Goal: Task Accomplishment & Management: Manage account settings

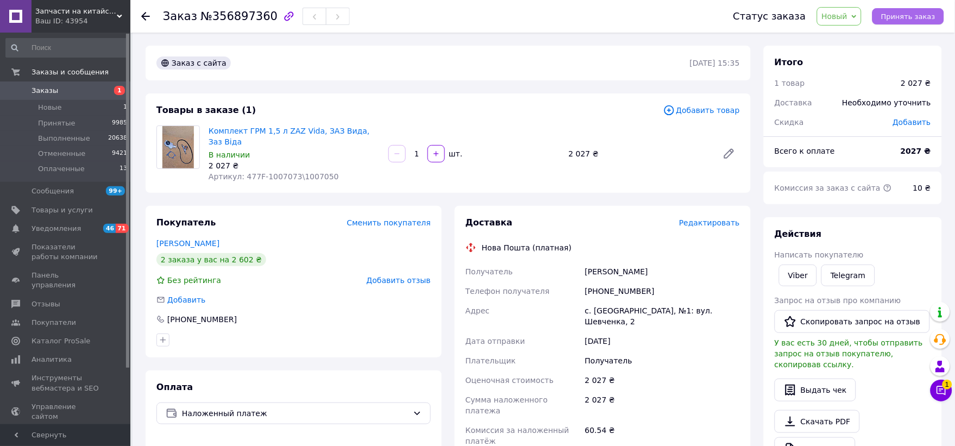
click at [916, 12] on span "Принять заказ" at bounding box center [908, 16] width 54 height 8
drag, startPoint x: 642, startPoint y: 281, endPoint x: 598, endPoint y: 278, distance: 44.1
click at [598, 281] on div "[PHONE_NUMBER]" at bounding box center [662, 291] width 159 height 20
copy div "0660845634"
click at [144, 14] on use at bounding box center [145, 16] width 9 height 9
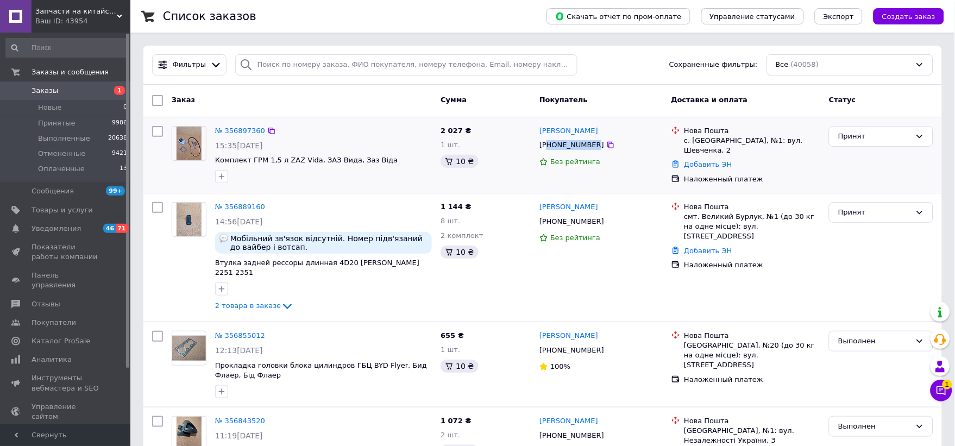
drag, startPoint x: 589, startPoint y: 147, endPoint x: 550, endPoint y: 145, distance: 39.2
click at [550, 145] on div "+380660845634" at bounding box center [571, 145] width 69 height 14
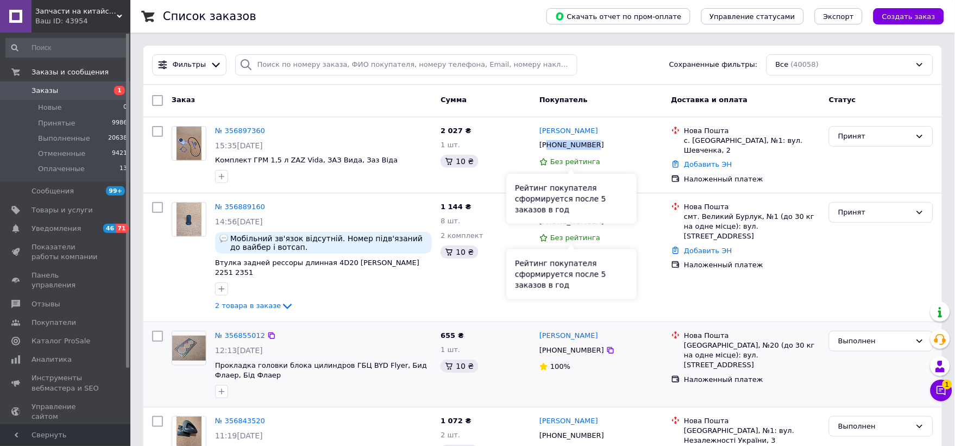
copy div "80660845634"
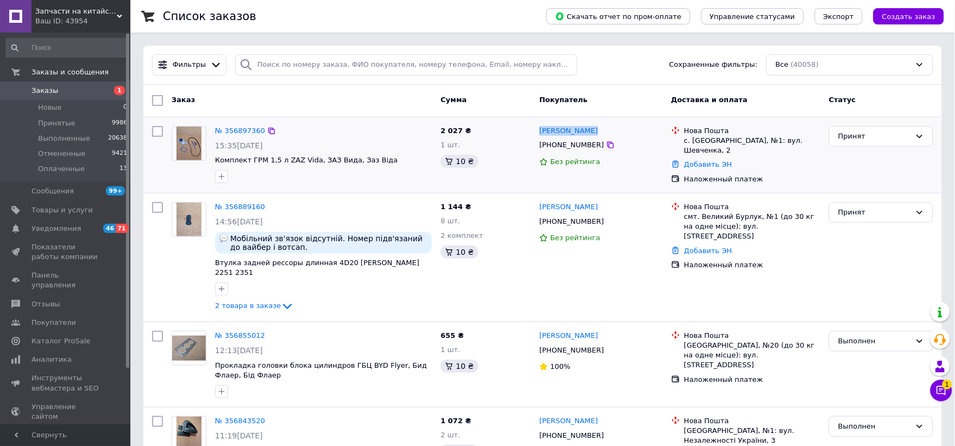
drag, startPoint x: 613, startPoint y: 126, endPoint x: 537, endPoint y: 131, distance: 76.2
click at [537, 131] on div "Петро Осадчий +380660845634 Без рейтинга" at bounding box center [600, 155] width 131 height 67
copy link "[PERSON_NAME]"
drag, startPoint x: 734, startPoint y: 139, endPoint x: 691, endPoint y: 141, distance: 43.0
click at [691, 141] on div "с. [GEOGRAPHIC_DATA], №1: вул. Шевченка, 2" at bounding box center [752, 146] width 136 height 20
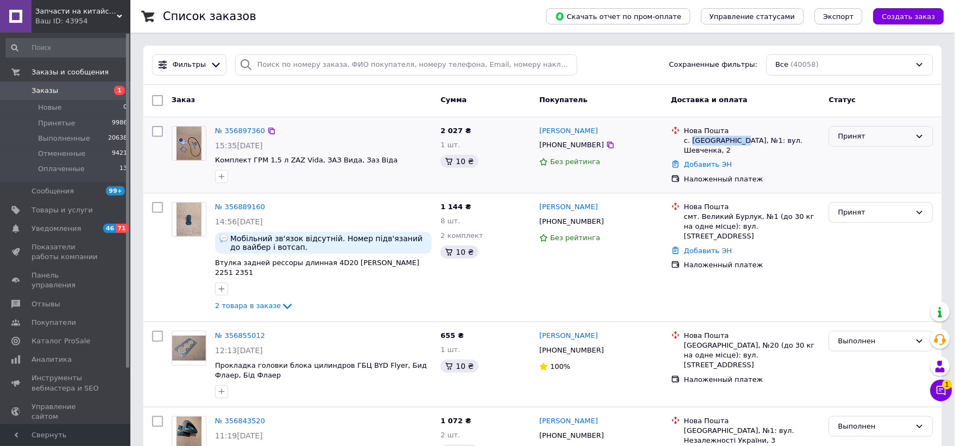
copy div "Нові Петрівці"
click at [895, 134] on div "Принят" at bounding box center [874, 136] width 73 height 11
drag, startPoint x: 880, startPoint y: 148, endPoint x: 650, endPoint y: 433, distance: 366.5
click at [868, 158] on li "Выполнен" at bounding box center [880, 159] width 103 height 20
click at [51, 106] on span "Новые" at bounding box center [50, 108] width 24 height 10
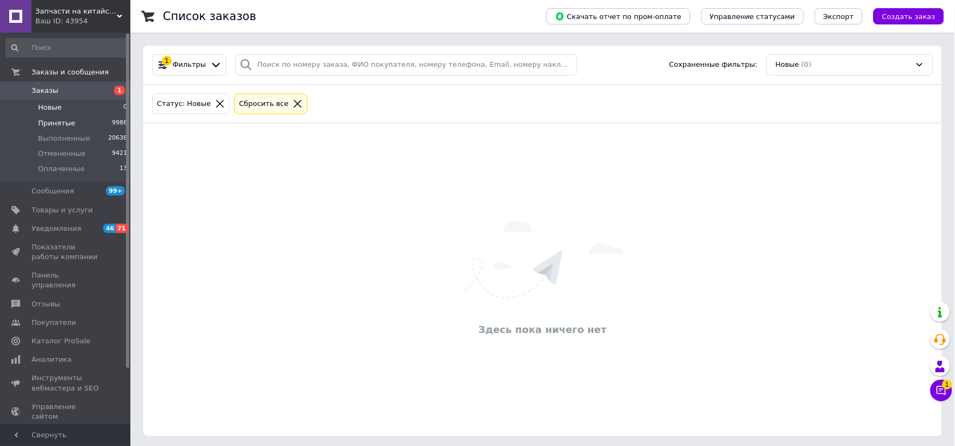
click at [60, 121] on span "Принятые" at bounding box center [56, 123] width 37 height 10
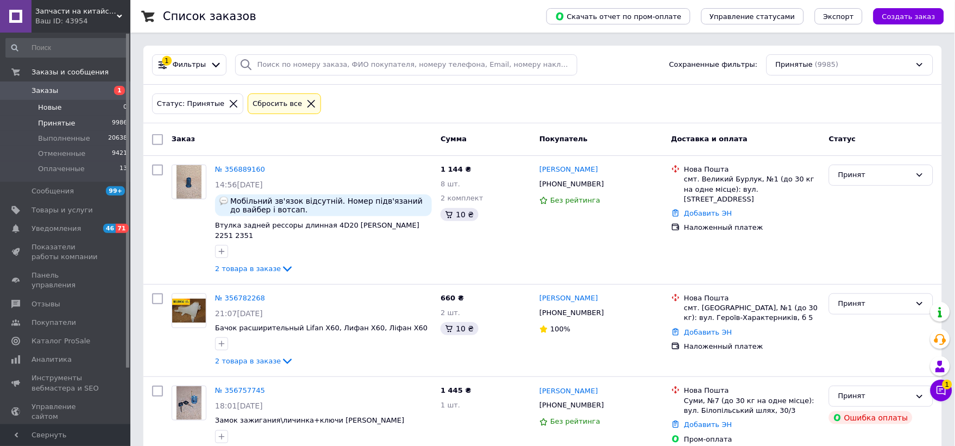
click at [53, 110] on span "Новые" at bounding box center [50, 108] width 24 height 10
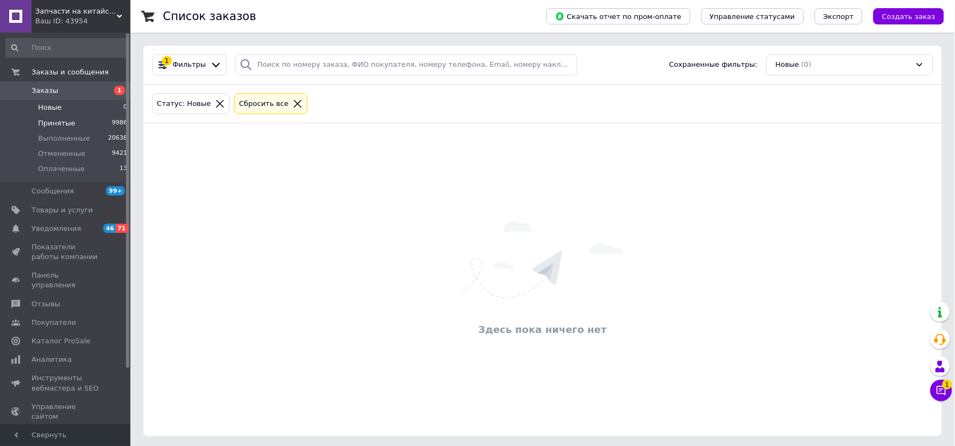
click at [61, 123] on span "Принятые" at bounding box center [56, 123] width 37 height 10
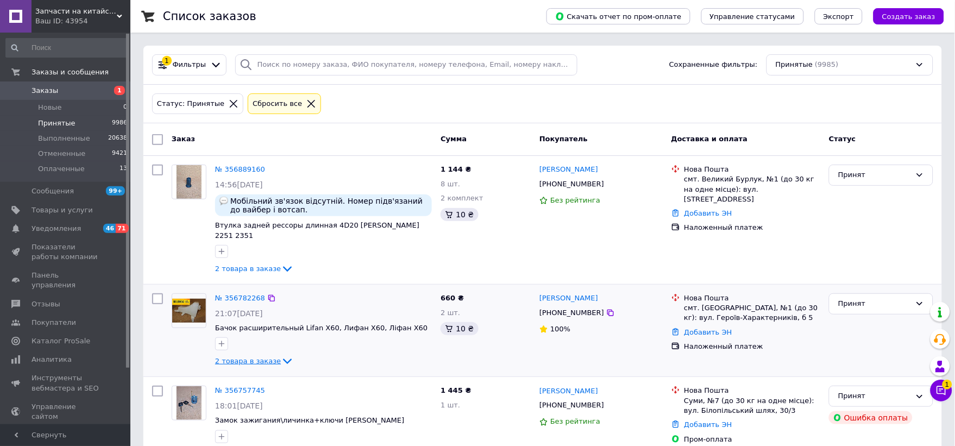
click at [245, 357] on span "2 товара в заказе" at bounding box center [248, 361] width 66 height 8
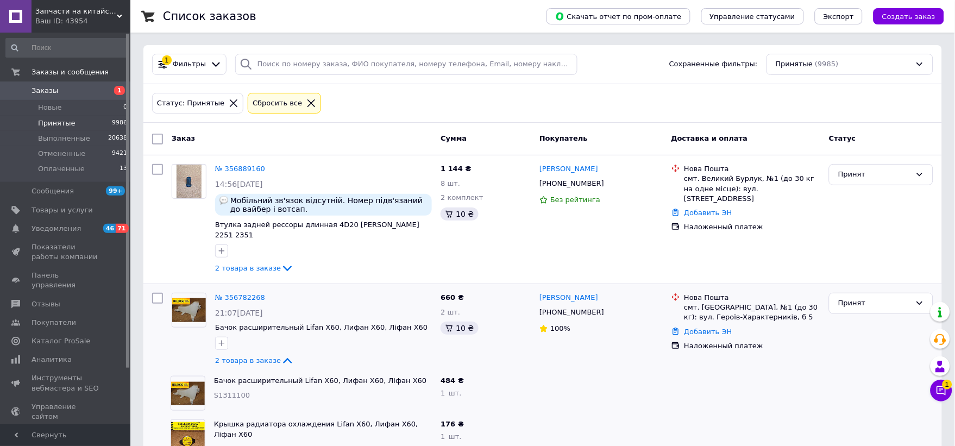
scroll to position [121, 0]
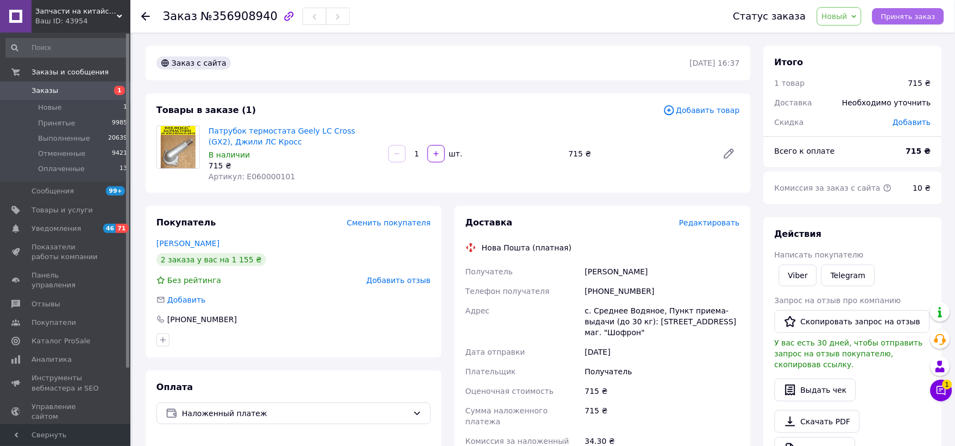
click at [911, 10] on button "Принять заказ" at bounding box center [908, 16] width 72 height 16
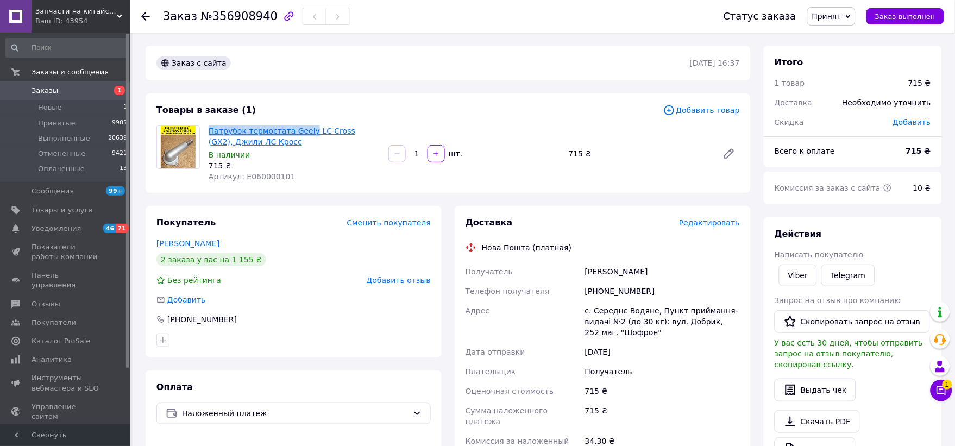
drag, startPoint x: 204, startPoint y: 127, endPoint x: 303, endPoint y: 132, distance: 99.0
click at [303, 132] on div "Патрубок термостата Geely LC Cross (GX2), Джили ЛС Кросс В наличии 715 ₴ Артику…" at bounding box center [294, 153] width 180 height 61
copy link "Патрубок термостата Geely"
drag, startPoint x: 285, startPoint y: 179, endPoint x: 242, endPoint y: 177, distance: 43.0
click at [242, 177] on div "Артикул: E060000101" at bounding box center [294, 176] width 171 height 11
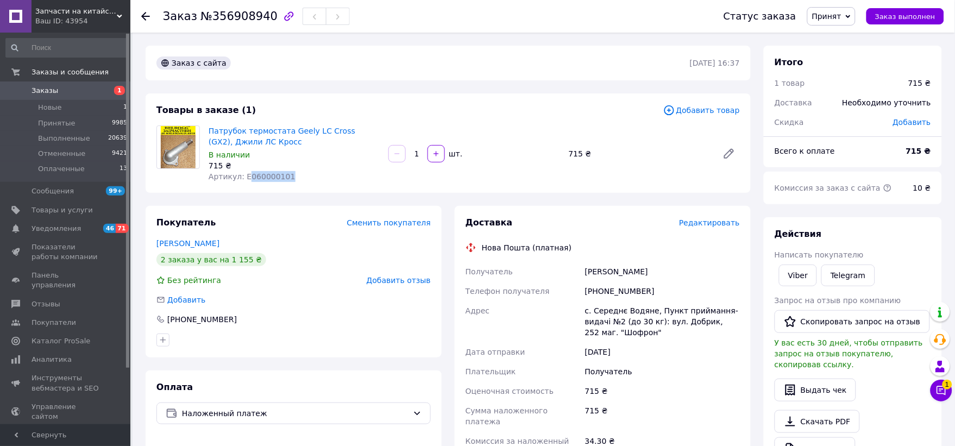
click at [242, 177] on span "Артикул: E060000101" at bounding box center [252, 176] width 87 height 9
click at [285, 174] on div "Артикул: E060000101" at bounding box center [294, 176] width 171 height 11
drag, startPoint x: 284, startPoint y: 174, endPoint x: 241, endPoint y: 175, distance: 42.4
click at [241, 175] on div "Артикул: E060000101" at bounding box center [294, 176] width 171 height 11
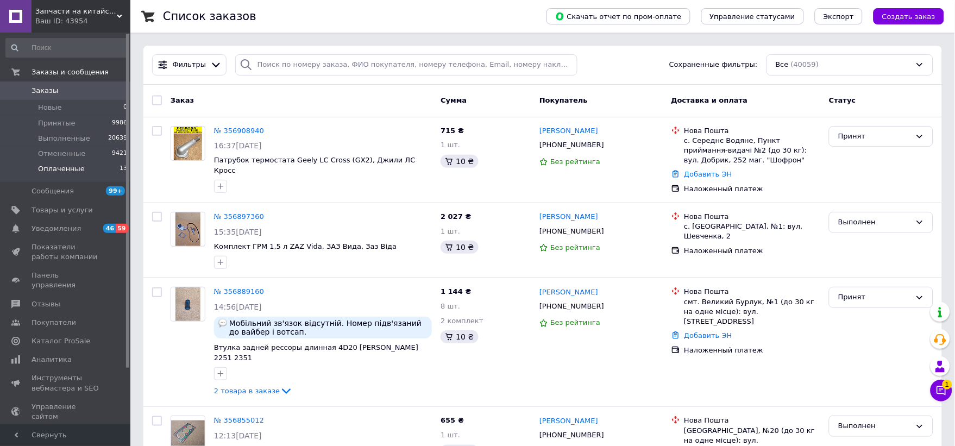
click at [60, 169] on span "Оплаченные" at bounding box center [61, 169] width 47 height 10
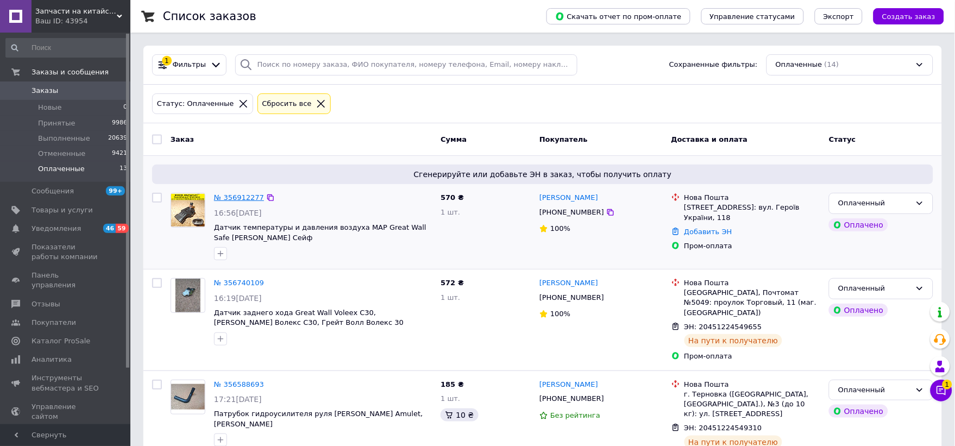
click at [241, 196] on link "№ 356912277" at bounding box center [239, 197] width 50 height 8
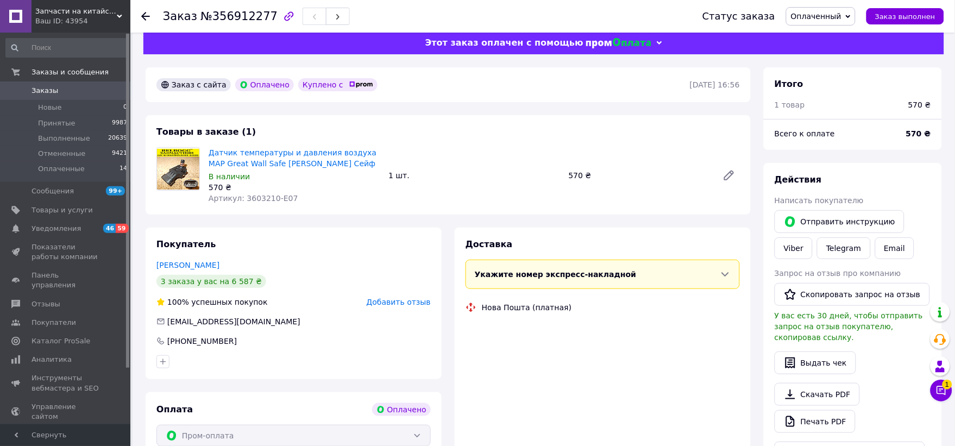
scroll to position [241, 0]
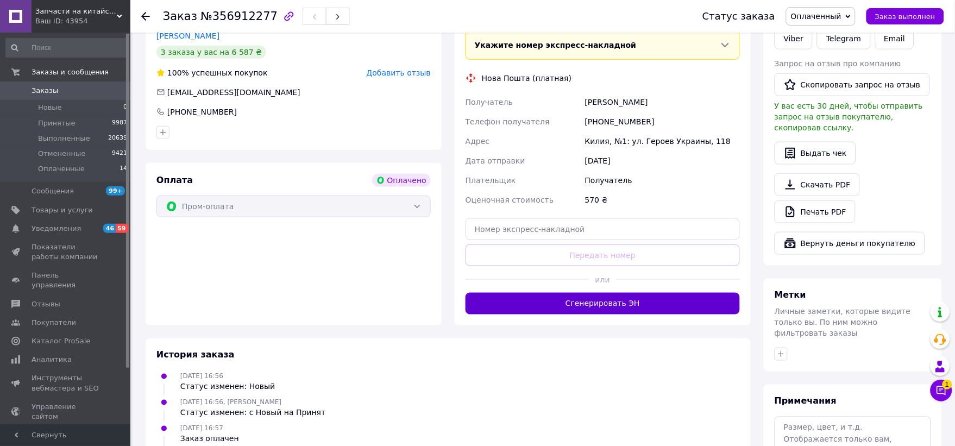
click at [550, 296] on button "Сгенерировать ЭН" at bounding box center [602, 304] width 274 height 22
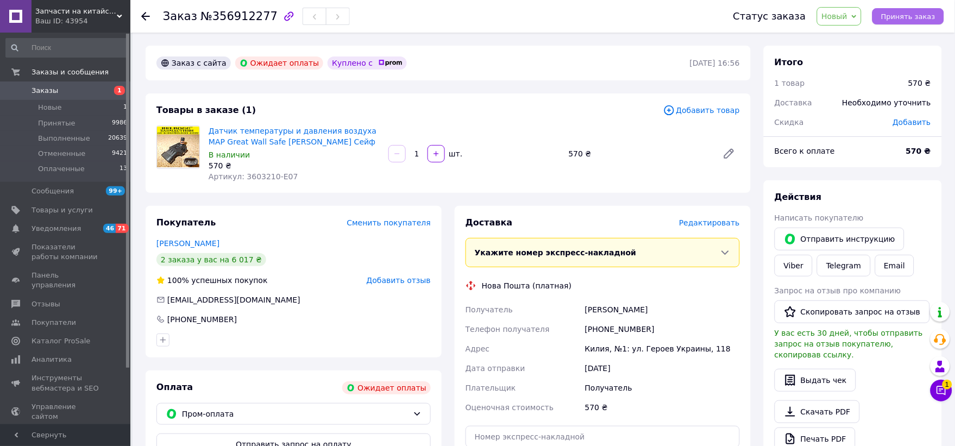
click at [905, 17] on span "Принять заказ" at bounding box center [908, 16] width 54 height 8
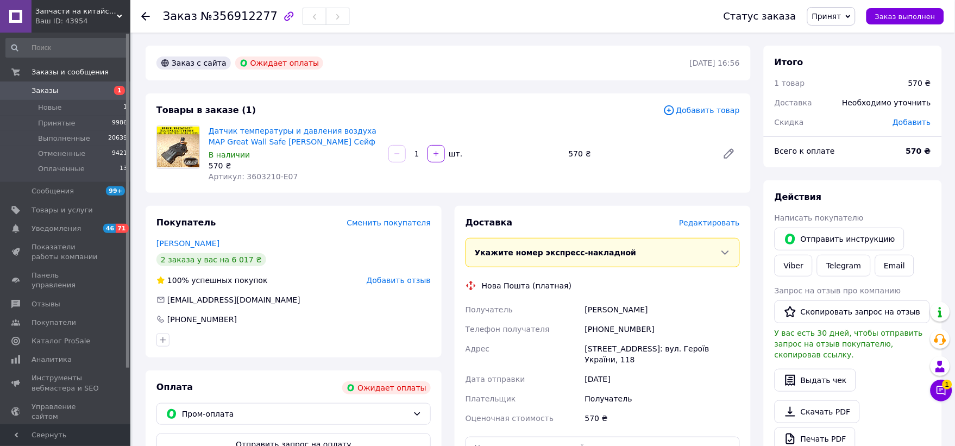
click at [145, 15] on icon at bounding box center [145, 16] width 9 height 9
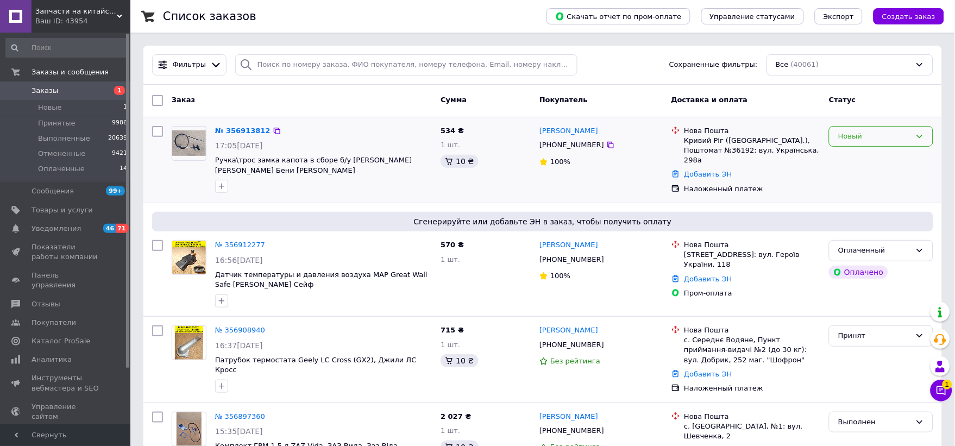
click at [865, 133] on div "Новый" at bounding box center [874, 136] width 73 height 11
click at [864, 159] on li "Принят" at bounding box center [880, 159] width 103 height 20
click at [56, 121] on span "Принятые" at bounding box center [56, 123] width 37 height 10
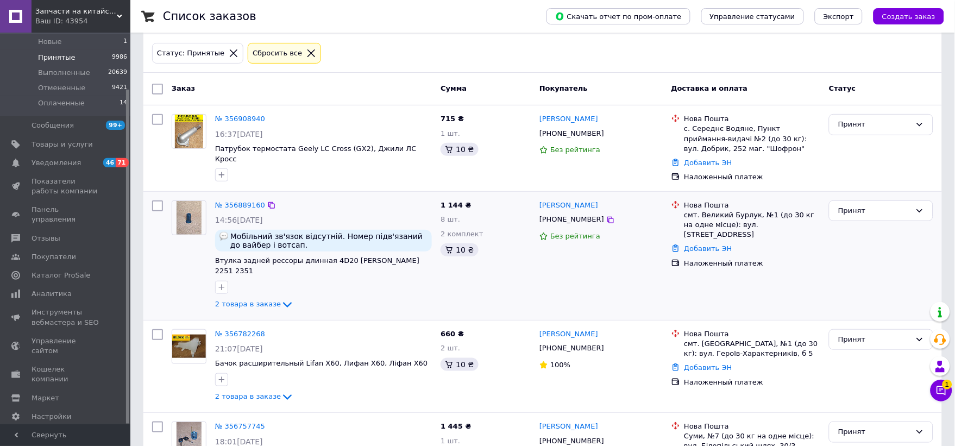
scroll to position [181, 0]
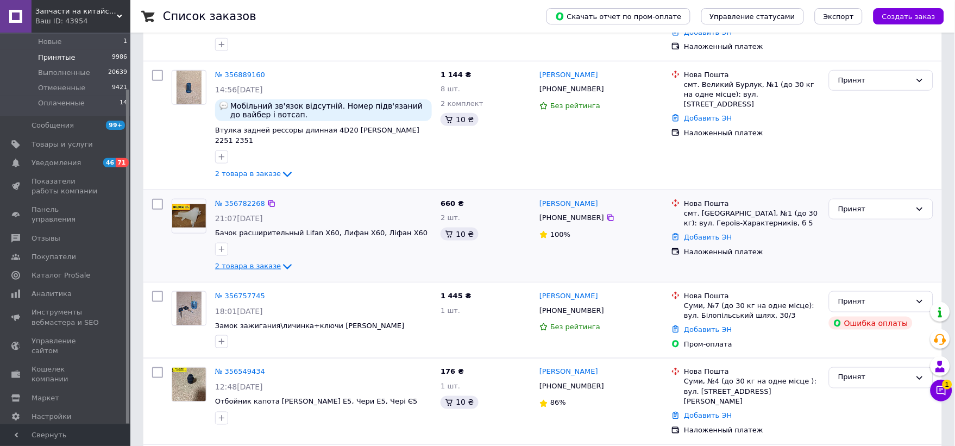
click at [269, 262] on span "2 товара в заказе" at bounding box center [248, 266] width 66 height 8
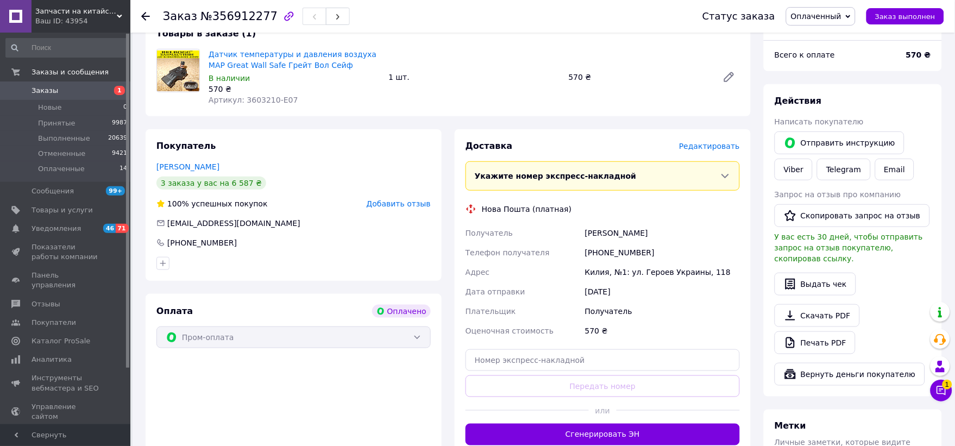
scroll to position [316, 0]
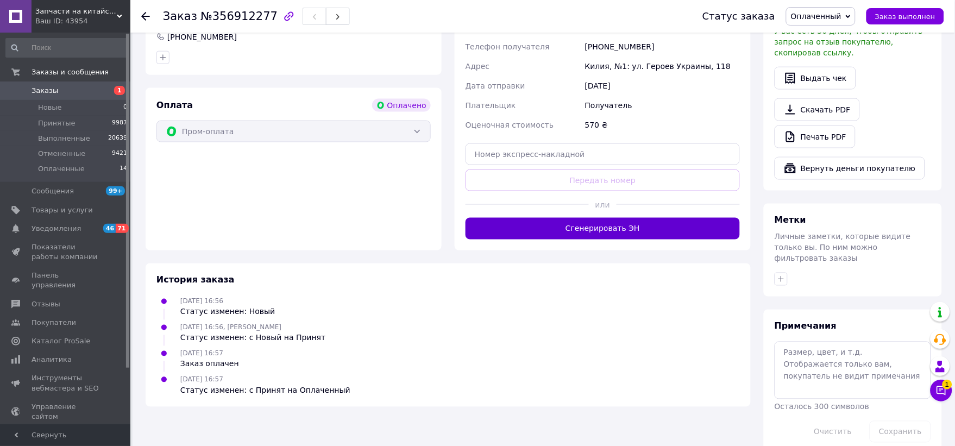
click at [566, 225] on button "Сгенерировать ЭН" at bounding box center [602, 229] width 274 height 22
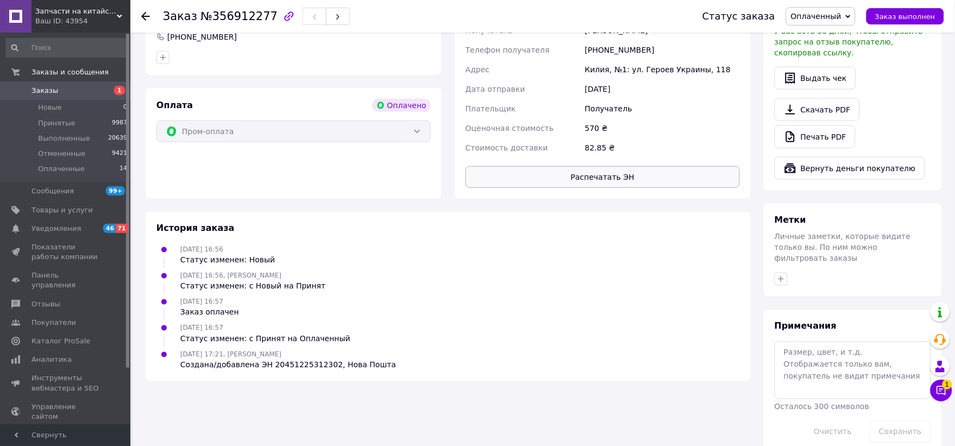
click at [610, 172] on button "Распечатать ЭН" at bounding box center [602, 177] width 274 height 22
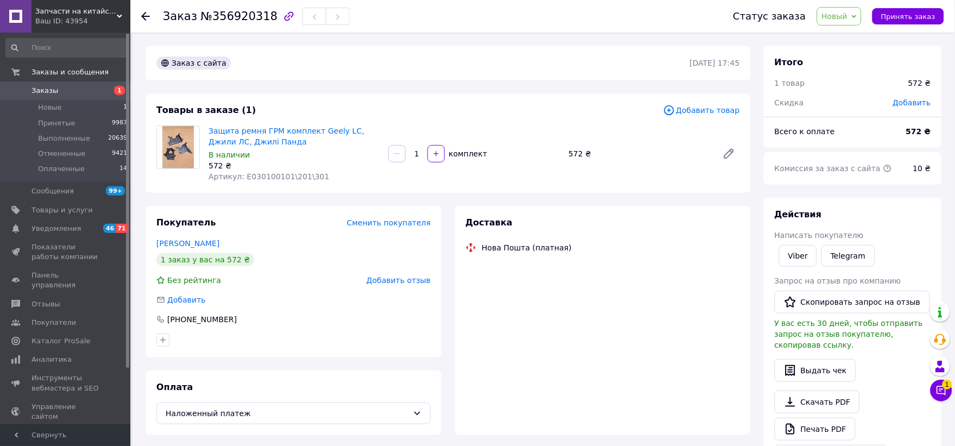
click at [914, 6] on div "Статус заказа Новый Принят Выполнен Отменен Оплаченный Принять заказ" at bounding box center [827, 16] width 232 height 33
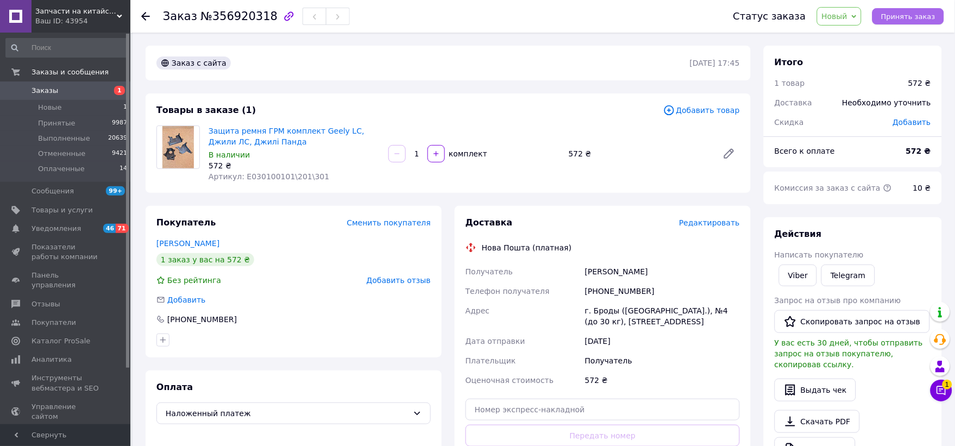
click at [914, 10] on button "Принять заказ" at bounding box center [908, 16] width 72 height 16
click at [143, 12] on icon at bounding box center [145, 16] width 9 height 9
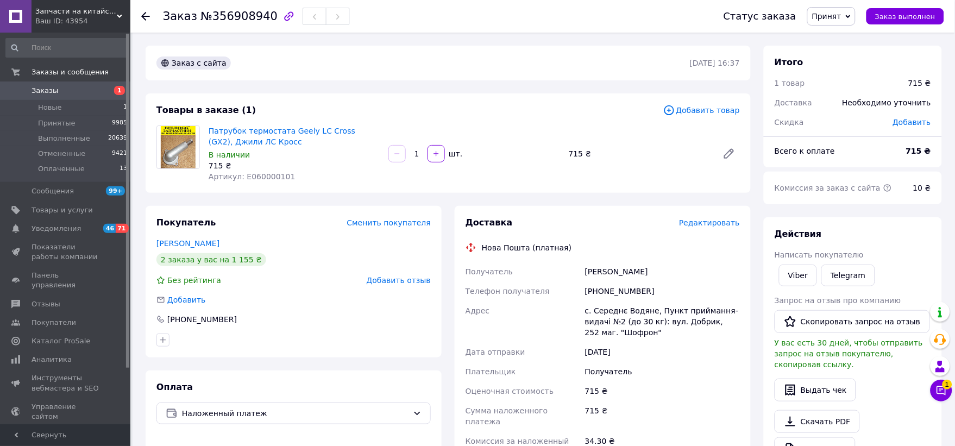
click at [147, 16] on use at bounding box center [145, 16] width 9 height 9
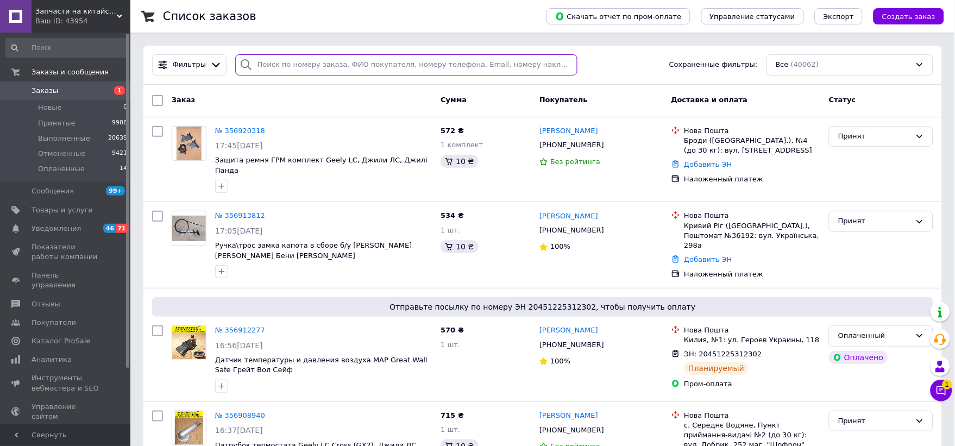
click at [343, 59] on input "search" at bounding box center [406, 64] width 342 height 21
paste input "0968273180"
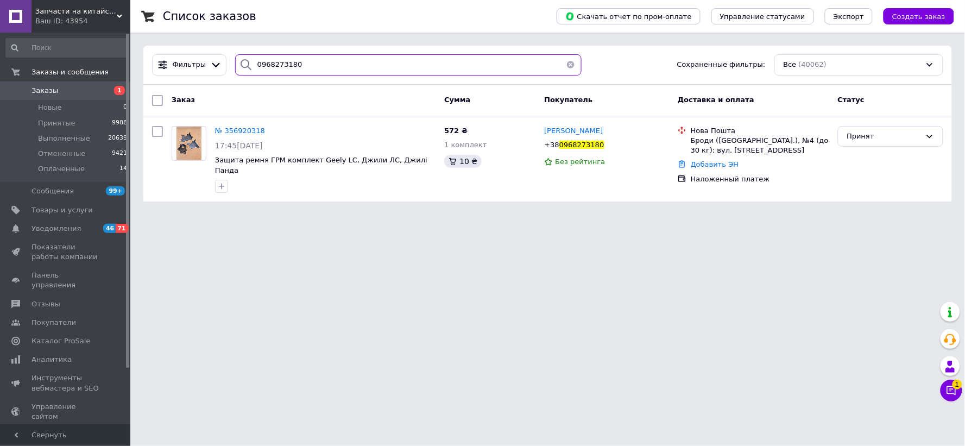
type input "0968273180"
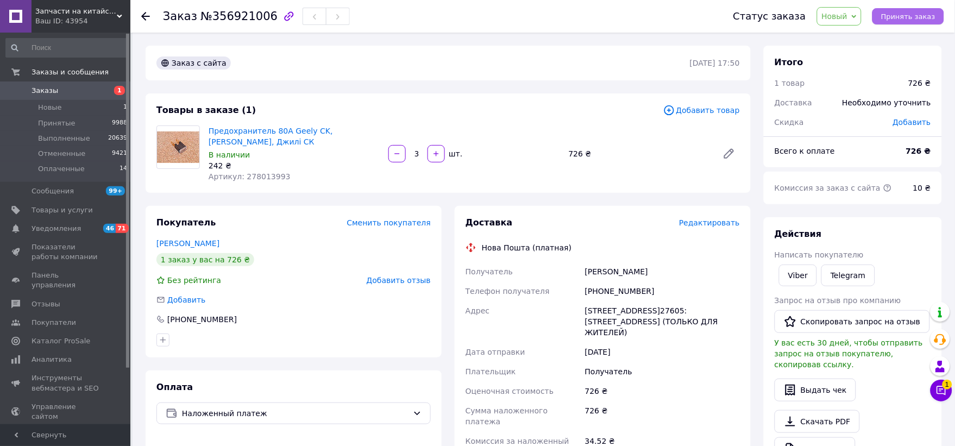
click at [915, 12] on span "Принять заказ" at bounding box center [908, 16] width 54 height 8
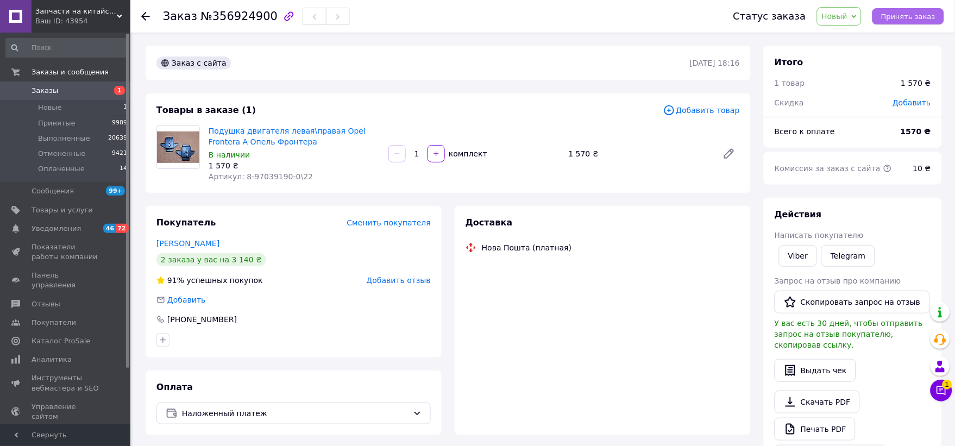
click at [921, 11] on button "Принять заказ" at bounding box center [908, 16] width 72 height 16
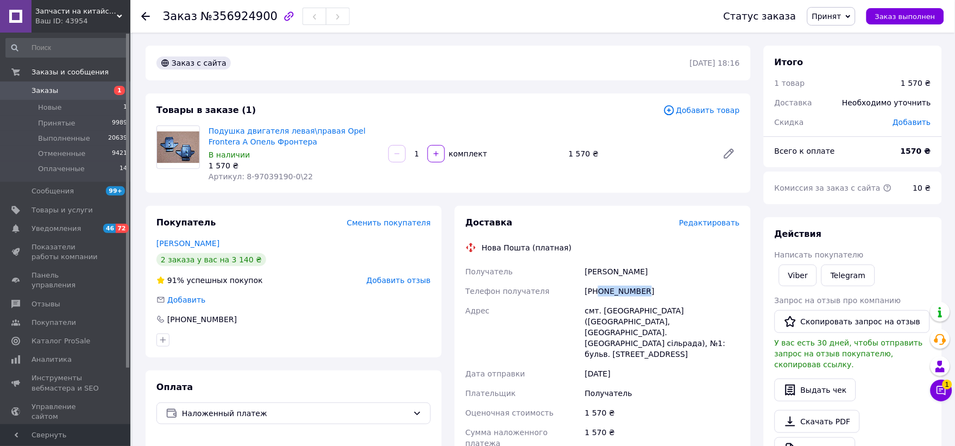
drag, startPoint x: 664, startPoint y: 291, endPoint x: 600, endPoint y: 291, distance: 64.6
click at [600, 291] on div "[PHONE_NUMBER]" at bounding box center [662, 291] width 159 height 20
copy div "0976441745"
click at [141, 12] on icon at bounding box center [145, 16] width 9 height 9
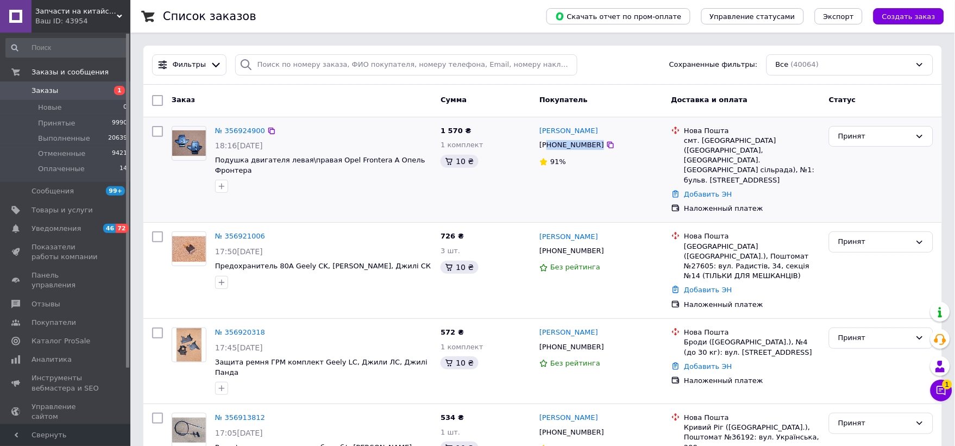
drag, startPoint x: 590, startPoint y: 147, endPoint x: 549, endPoint y: 145, distance: 41.3
click at [549, 145] on div "[PHONE_NUMBER]" at bounding box center [600, 145] width 125 height 12
copy div "80976441745"
drag, startPoint x: 615, startPoint y: 128, endPoint x: 536, endPoint y: 128, distance: 79.3
click at [536, 128] on div "Андрій Книгницький +380976441745 91%" at bounding box center [600, 170] width 131 height 97
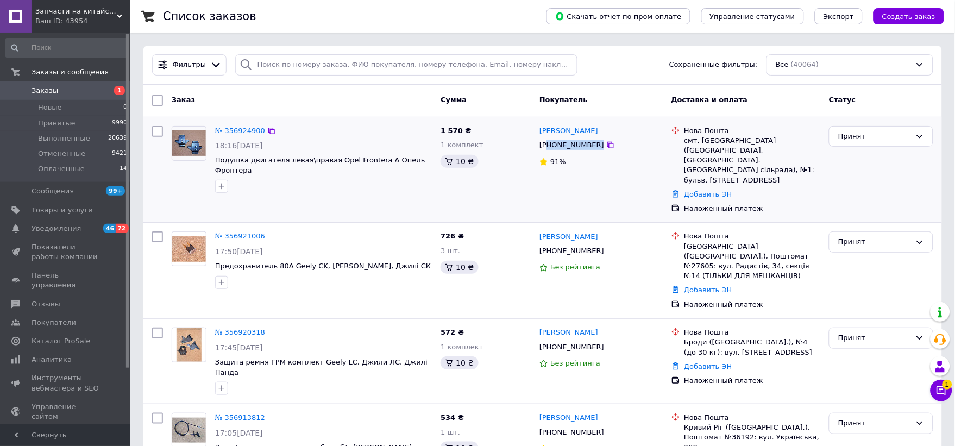
copy link "[PERSON_NAME]"
drag, startPoint x: 736, startPoint y: 139, endPoint x: 699, endPoint y: 140, distance: 37.5
click at [699, 140] on div "смт. [GEOGRAPHIC_DATA] ([GEOGRAPHIC_DATA], [GEOGRAPHIC_DATA]. [GEOGRAPHIC_DATA]…" at bounding box center [752, 160] width 136 height 49
copy div "Миколаївка"
click at [854, 129] on div "Принят" at bounding box center [881, 136] width 104 height 21
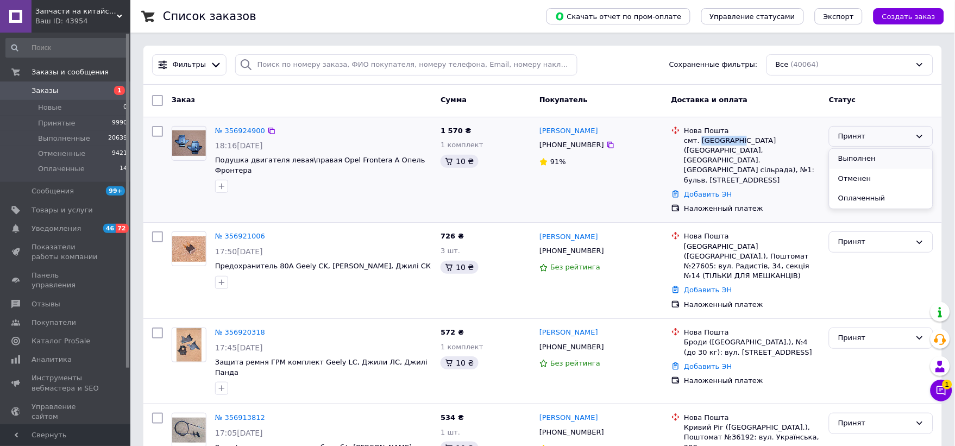
click at [846, 156] on li "Выполнен" at bounding box center [880, 159] width 103 height 20
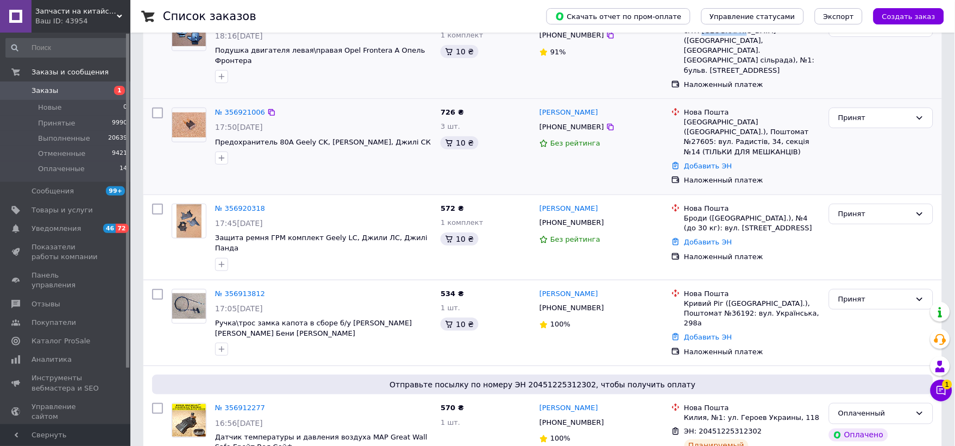
scroll to position [121, 0]
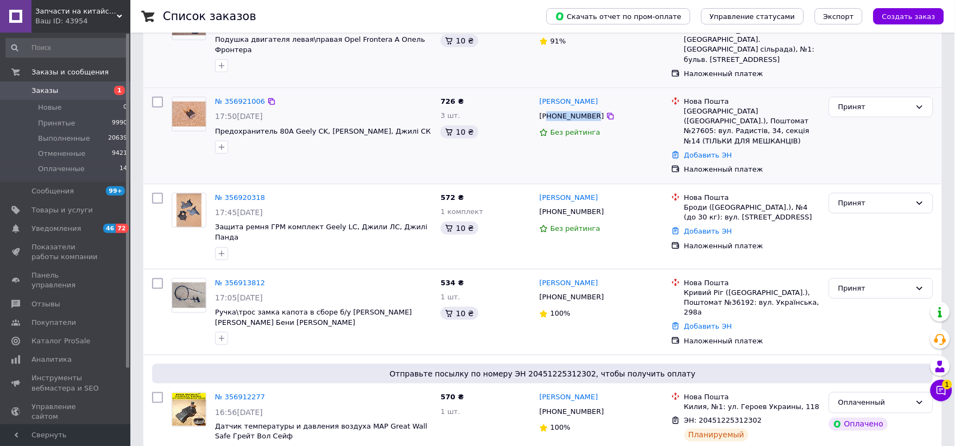
drag, startPoint x: 589, startPoint y: 98, endPoint x: 546, endPoint y: 99, distance: 42.9
click at [546, 109] on div "[PHONE_NUMBER]" at bounding box center [571, 116] width 69 height 14
copy div "80635220249"
drag, startPoint x: 604, startPoint y: 83, endPoint x: 536, endPoint y: 81, distance: 69.0
click at [536, 92] on div "Артем Лебедчук +380635220249 Без рейтинга" at bounding box center [600, 135] width 131 height 87
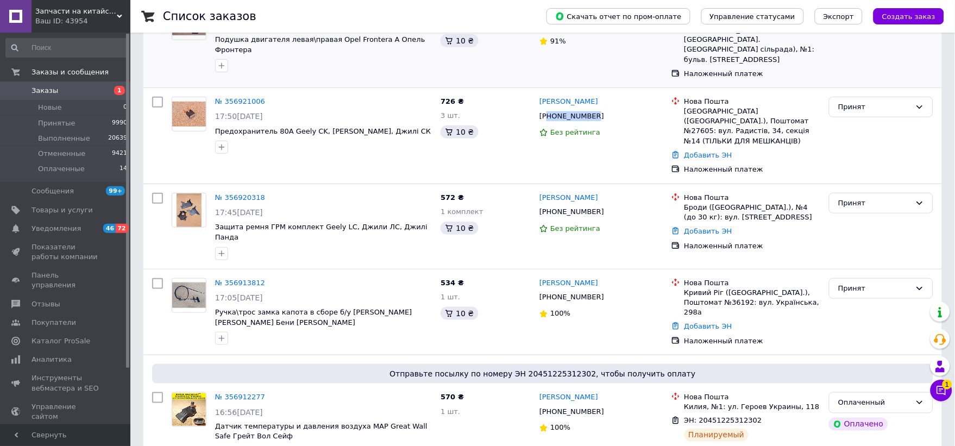
copy link "[PERSON_NAME]"
click at [861, 102] on div "Принят" at bounding box center [874, 107] width 73 height 11
click at [856, 119] on li "Выполнен" at bounding box center [880, 129] width 103 height 20
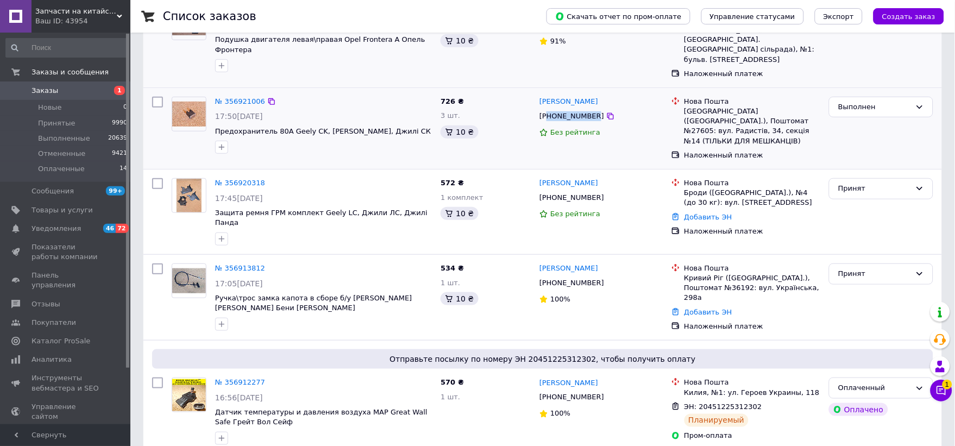
drag, startPoint x: 589, startPoint y: 99, endPoint x: 546, endPoint y: 99, distance: 42.9
click at [546, 109] on div "[PHONE_NUMBER]" at bounding box center [571, 116] width 69 height 14
copy div "80635220249"
drag, startPoint x: 617, startPoint y: 86, endPoint x: 537, endPoint y: 86, distance: 80.4
click at [537, 92] on div "Артем Лебедчук +380635220249 Без рейтинга" at bounding box center [600, 128] width 131 height 72
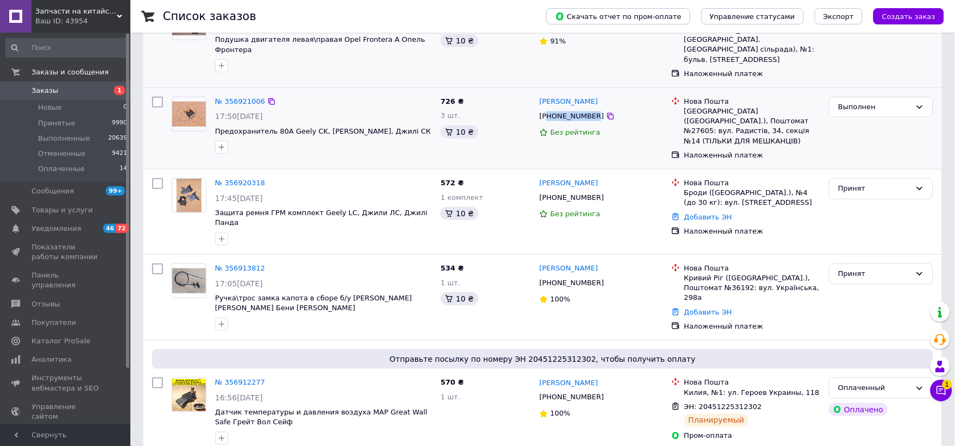
copy link "[PERSON_NAME]"
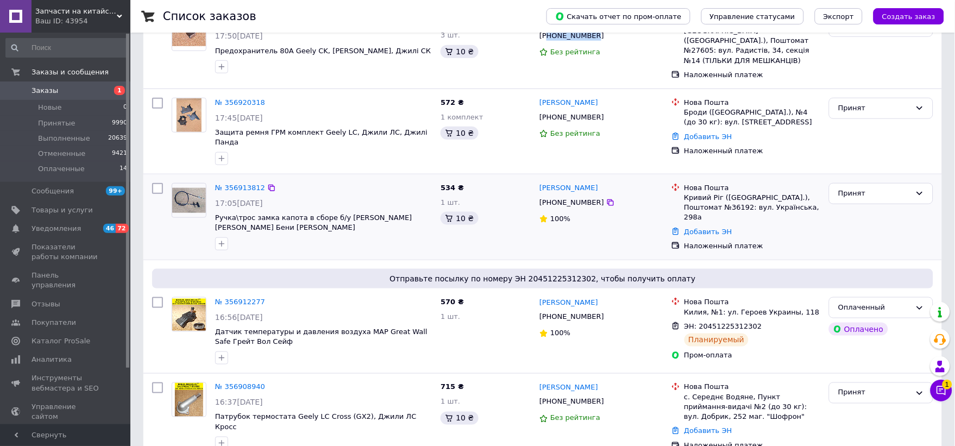
scroll to position [241, 0]
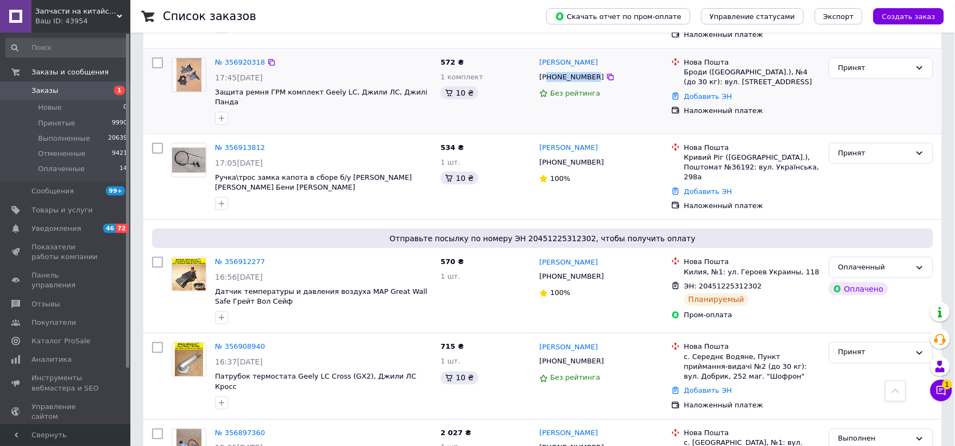
drag, startPoint x: 589, startPoint y: 53, endPoint x: 547, endPoint y: 53, distance: 41.8
click at [547, 70] on div "[PHONE_NUMBER]" at bounding box center [571, 77] width 69 height 14
copy div "80968273180"
drag, startPoint x: 600, startPoint y: 39, endPoint x: 539, endPoint y: 37, distance: 60.9
click at [539, 56] on div "[PERSON_NAME]" at bounding box center [600, 62] width 125 height 12
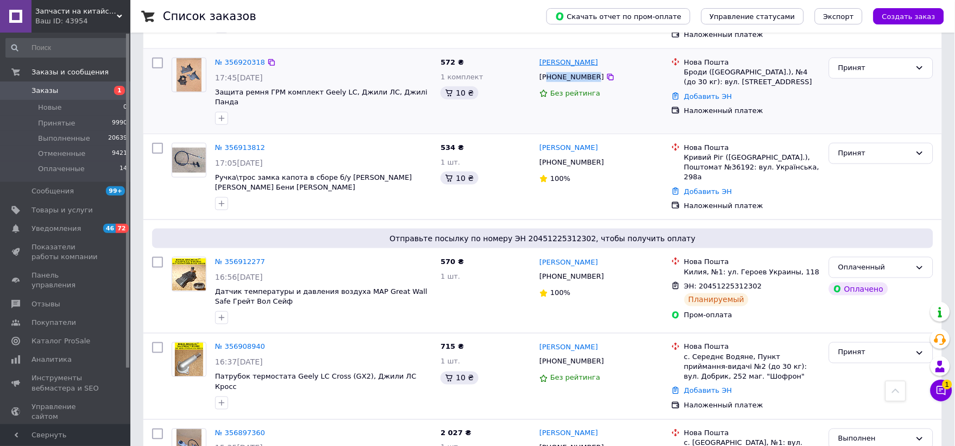
copy link "[PERSON_NAME]"
click at [896, 32] on div "Скачать отчет по пром-оплате Управление статусами Экспорт Создать заказ" at bounding box center [734, 16] width 419 height 33
click at [889, 62] on div "Принят" at bounding box center [874, 67] width 73 height 11
click at [866, 81] on li "Выполнен" at bounding box center [880, 91] width 103 height 20
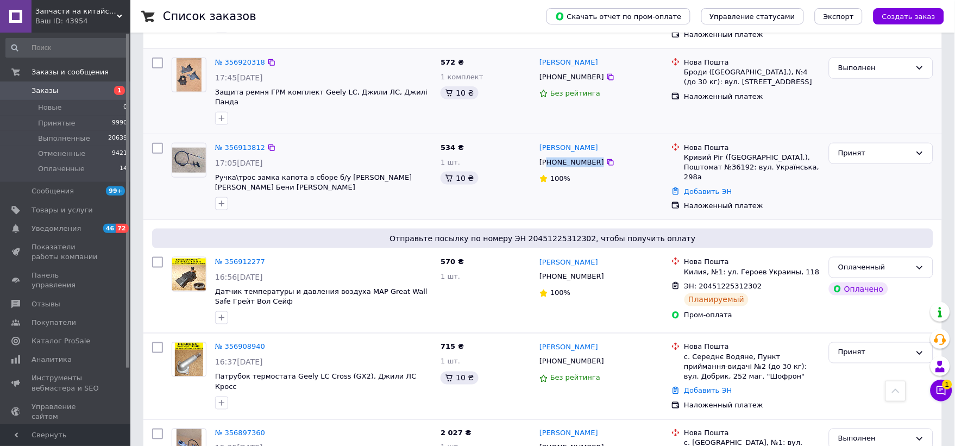
drag, startPoint x: 591, startPoint y: 132, endPoint x: 550, endPoint y: 127, distance: 41.6
click at [550, 156] on div "[PHONE_NUMBER]" at bounding box center [600, 162] width 125 height 12
drag, startPoint x: 616, startPoint y: 115, endPoint x: 537, endPoint y: 115, distance: 79.8
click at [537, 138] on div "Сергій Курганський +380677224579 100%" at bounding box center [600, 176] width 131 height 77
click at [875, 148] on div "Принят" at bounding box center [874, 153] width 73 height 11
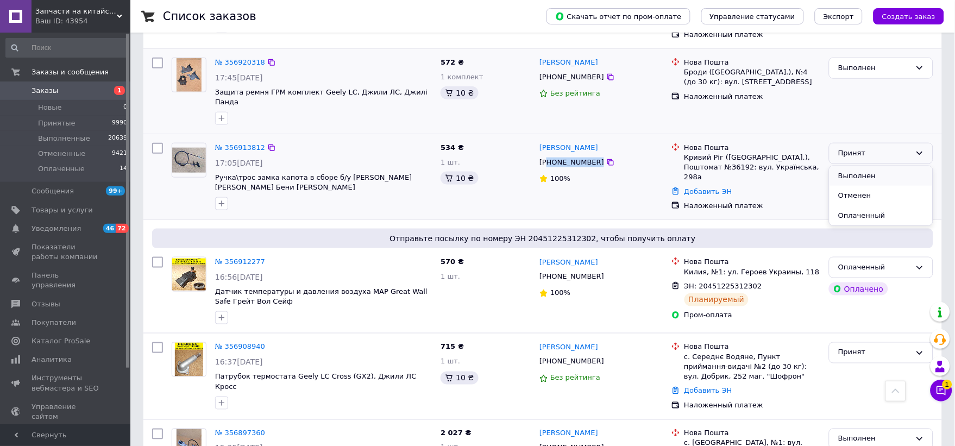
click at [862, 166] on li "Выполнен" at bounding box center [880, 176] width 103 height 20
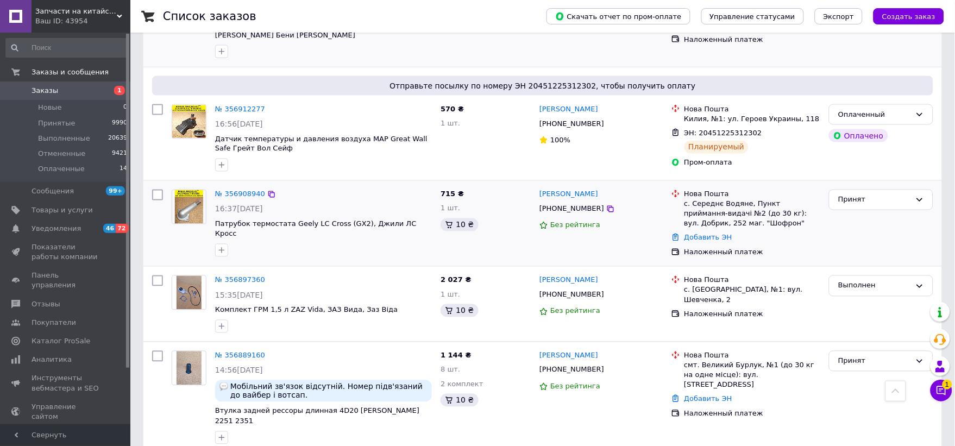
scroll to position [422, 0]
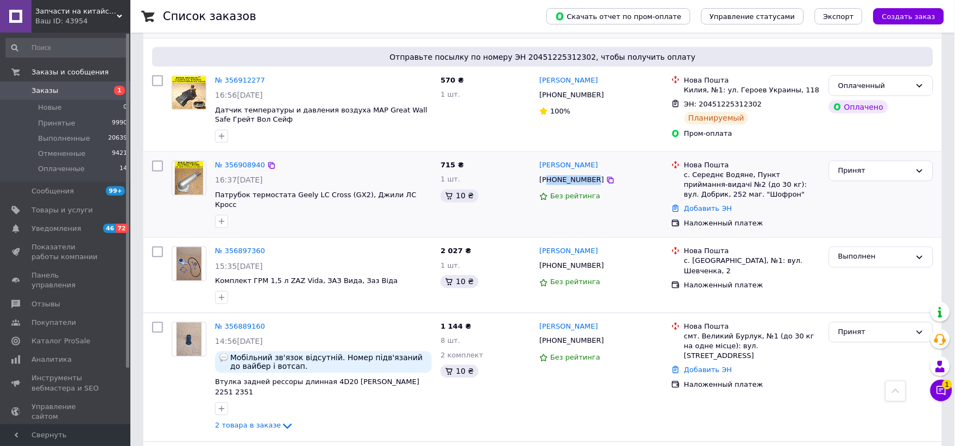
drag, startPoint x: 588, startPoint y: 147, endPoint x: 549, endPoint y: 147, distance: 39.6
click at [549, 173] on div "[PHONE_NUMBER]" at bounding box center [571, 180] width 69 height 14
drag, startPoint x: 595, startPoint y: 130, endPoint x: 538, endPoint y: 133, distance: 57.1
click at [538, 160] on div "[PERSON_NAME]" at bounding box center [600, 166] width 125 height 12
drag, startPoint x: 589, startPoint y: 143, endPoint x: 552, endPoint y: 147, distance: 37.6
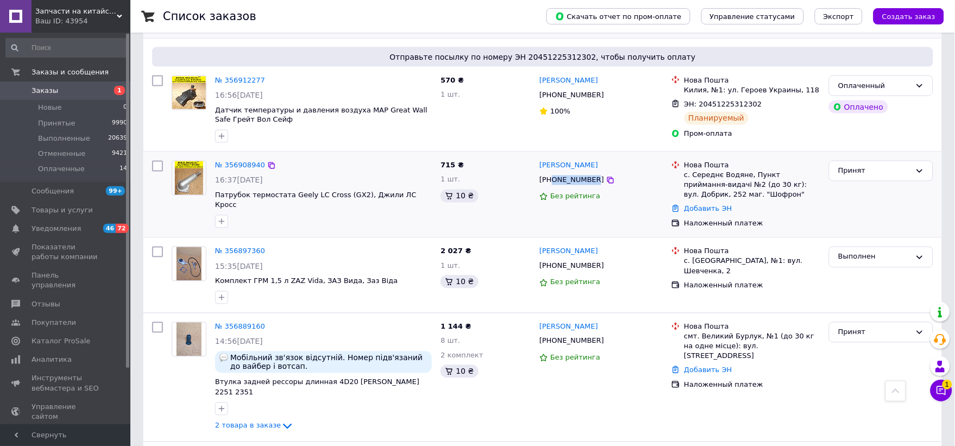
click at [552, 173] on div "[PHONE_NUMBER]" at bounding box center [571, 180] width 69 height 14
drag, startPoint x: 259, startPoint y: 130, endPoint x: 221, endPoint y: 133, distance: 38.6
click at [221, 160] on div "№ 356908940" at bounding box center [240, 166] width 52 height 12
click at [49, 107] on span "Новые" at bounding box center [50, 108] width 24 height 10
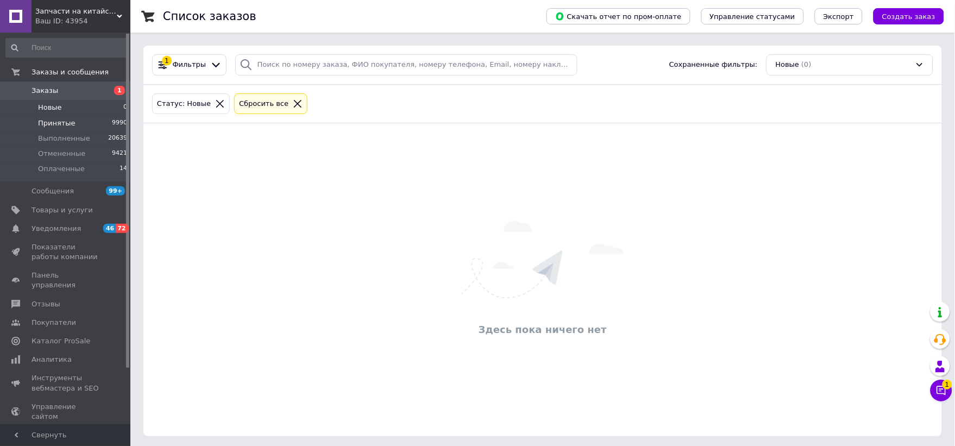
click at [54, 123] on span "Принятые" at bounding box center [56, 123] width 37 height 10
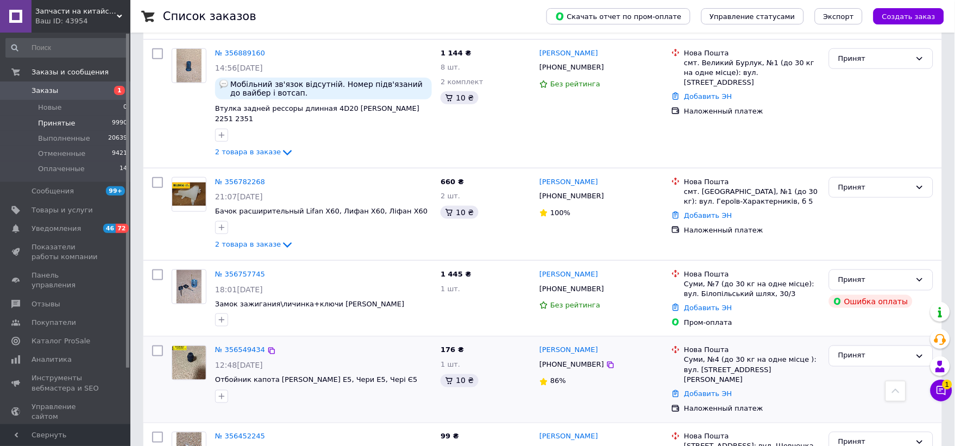
scroll to position [181, 0]
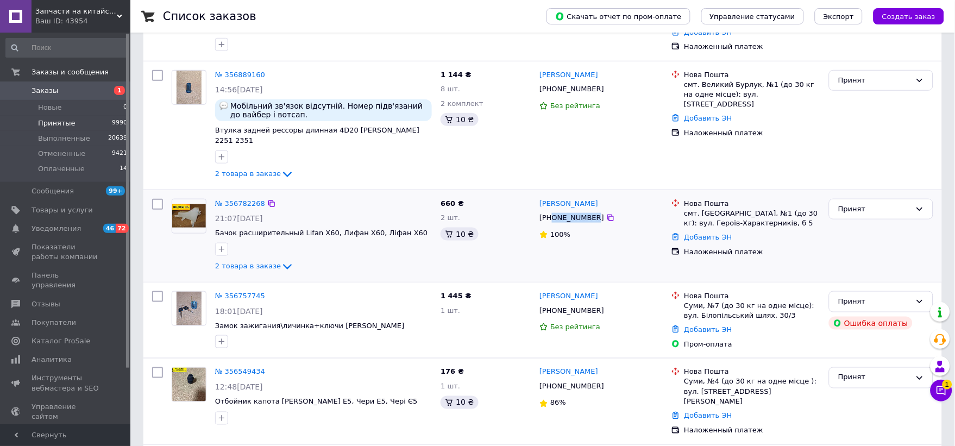
drag, startPoint x: 589, startPoint y: 208, endPoint x: 551, endPoint y: 210, distance: 38.1
click at [551, 211] on div "[PHONE_NUMBER]" at bounding box center [571, 218] width 69 height 14
drag, startPoint x: 618, startPoint y: 192, endPoint x: 540, endPoint y: 192, distance: 78.2
click at [540, 198] on div "[PERSON_NAME]" at bounding box center [600, 204] width 125 height 12
drag, startPoint x: 767, startPoint y: 203, endPoint x: 698, endPoint y: 203, distance: 69.0
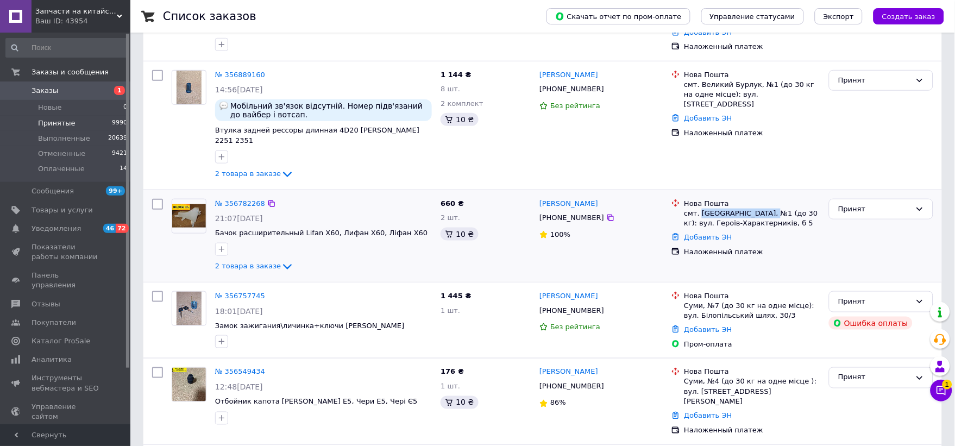
click at [698, 209] on div "смт. [GEOGRAPHIC_DATA], №1 (до 30 кг): вул. Героїв-Характерників, б 5" at bounding box center [752, 219] width 136 height 20
click at [883, 204] on div "Принят" at bounding box center [874, 209] width 73 height 11
click at [865, 222] on li "Выполнен" at bounding box center [880, 232] width 103 height 20
drag, startPoint x: 589, startPoint y: 300, endPoint x: 550, endPoint y: 301, distance: 38.6
click at [550, 304] on div "[PHONE_NUMBER]" at bounding box center [571, 311] width 69 height 14
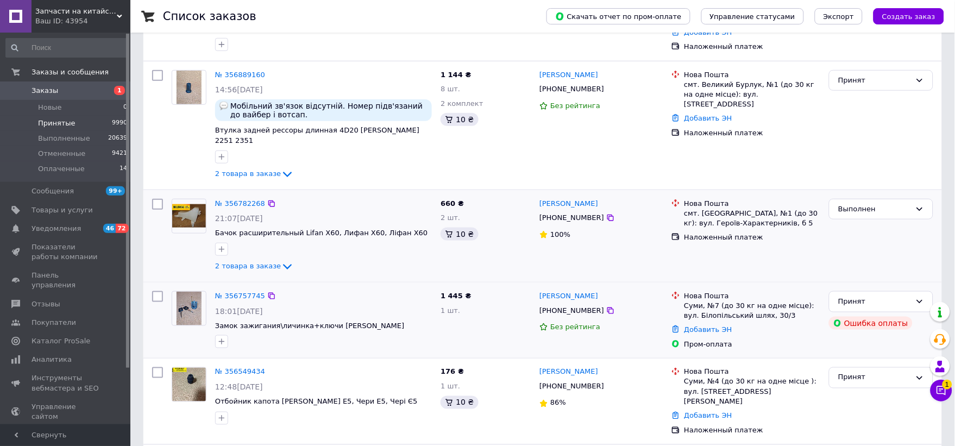
click at [638, 305] on div "[PHONE_NUMBER]" at bounding box center [600, 311] width 125 height 12
click at [855, 296] on div "Принят" at bounding box center [874, 301] width 73 height 11
click at [859, 334] on li "Отменен" at bounding box center [880, 344] width 103 height 20
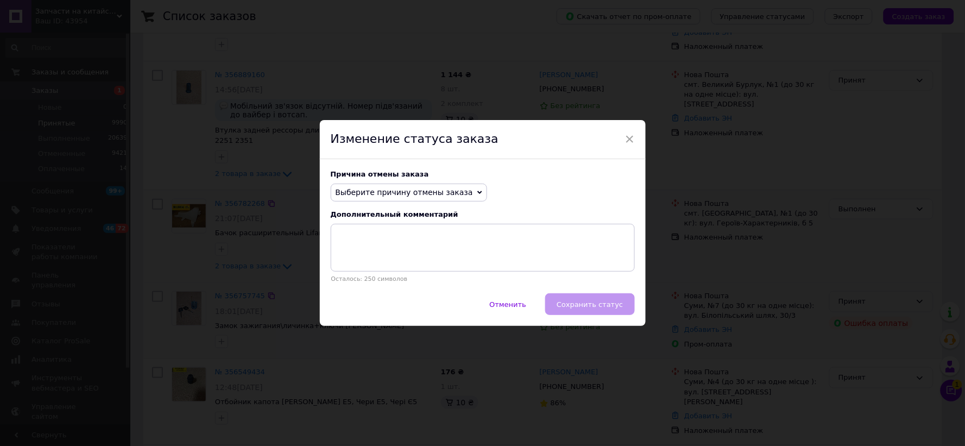
click at [360, 190] on span "Выберите причину отмены заказа" at bounding box center [404, 192] width 137 height 9
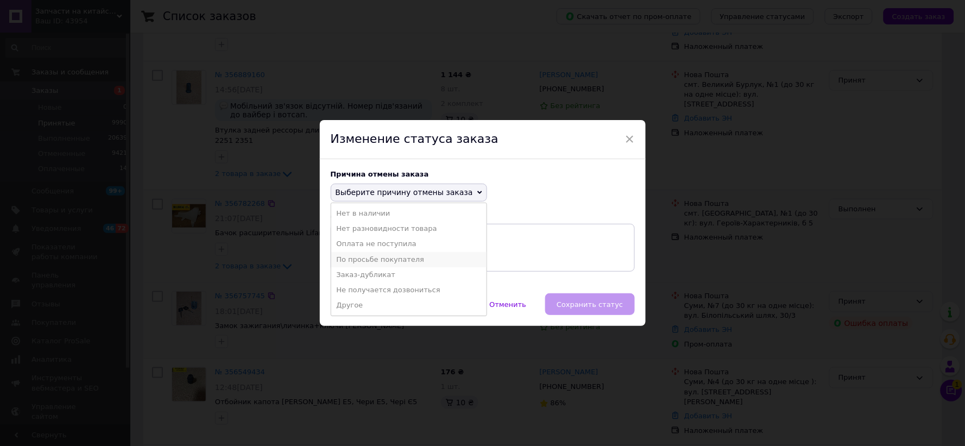
click at [363, 261] on li "По просьбе покупателя" at bounding box center [408, 259] width 155 height 15
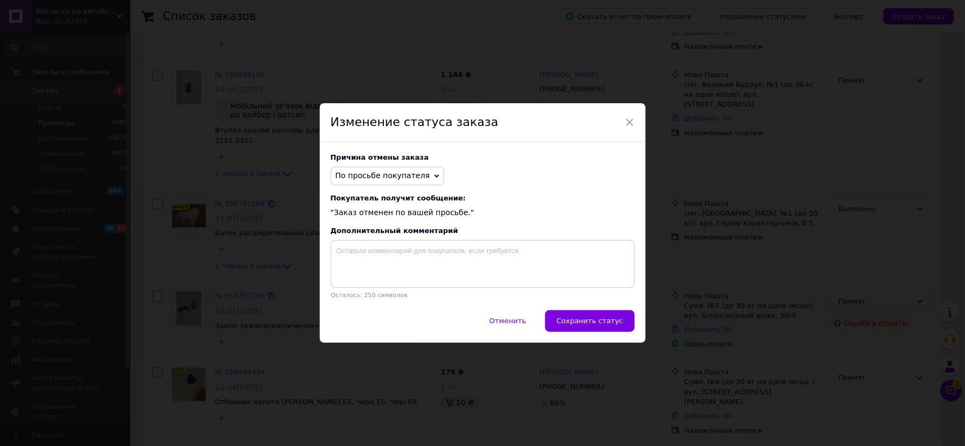
click at [382, 174] on span "По просьбе покупателя" at bounding box center [383, 175] width 95 height 9
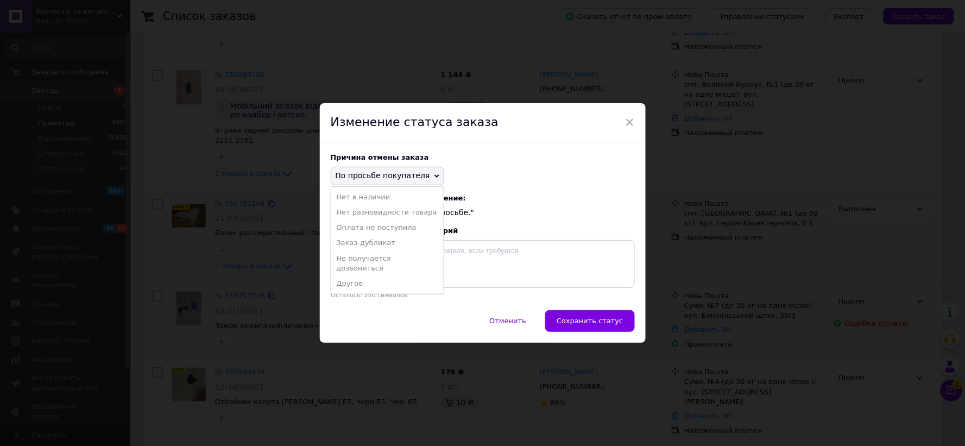
drag, startPoint x: 374, startPoint y: 253, endPoint x: 377, endPoint y: 265, distance: 13.1
click at [374, 253] on li "Не получается дозвониться" at bounding box center [387, 263] width 112 height 25
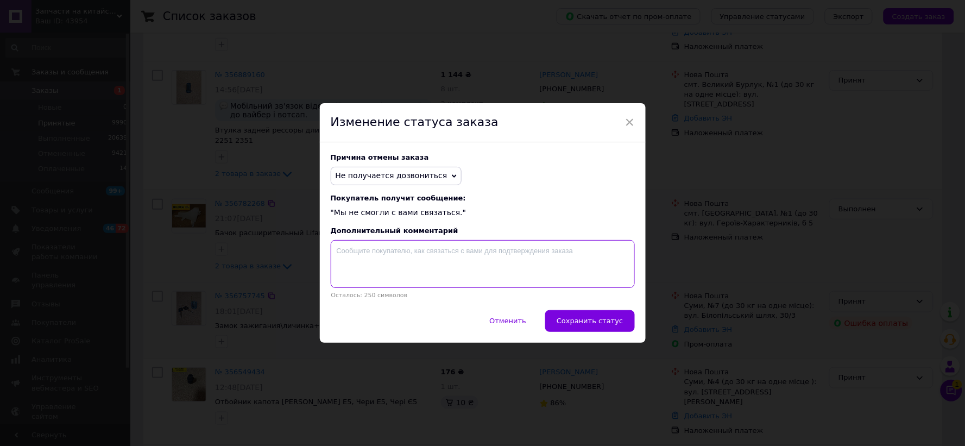
click at [377, 265] on textarea at bounding box center [483, 264] width 304 height 48
click at [399, 253] on textarea "не вірний контак" at bounding box center [483, 264] width 304 height 48
type textarea "не вірний контактний номер"
click at [583, 323] on span "Сохранить статус" at bounding box center [590, 321] width 66 height 8
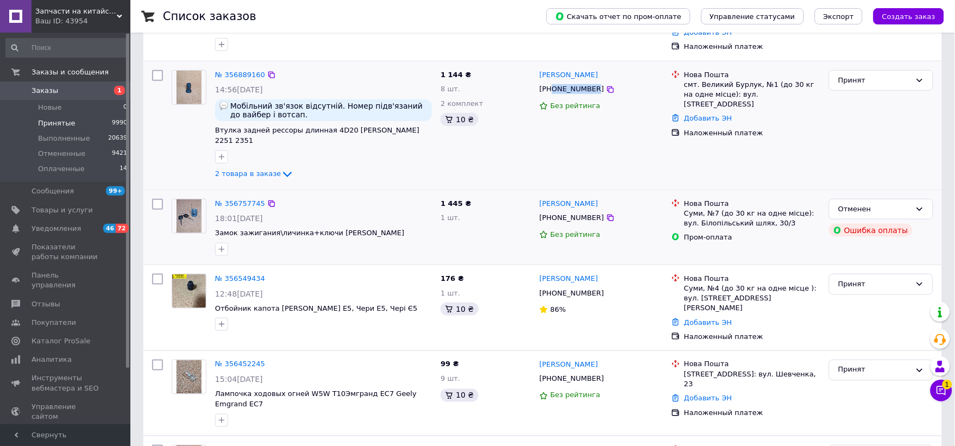
drag, startPoint x: 590, startPoint y: 89, endPoint x: 552, endPoint y: 90, distance: 38.0
click at [552, 90] on div "[PHONE_NUMBER]" at bounding box center [571, 89] width 69 height 14
drag, startPoint x: 588, startPoint y: 72, endPoint x: 538, endPoint y: 77, distance: 49.7
click at [538, 77] on div "[PERSON_NAME]" at bounding box center [600, 75] width 125 height 12
drag, startPoint x: 749, startPoint y: 85, endPoint x: 699, endPoint y: 86, distance: 50.5
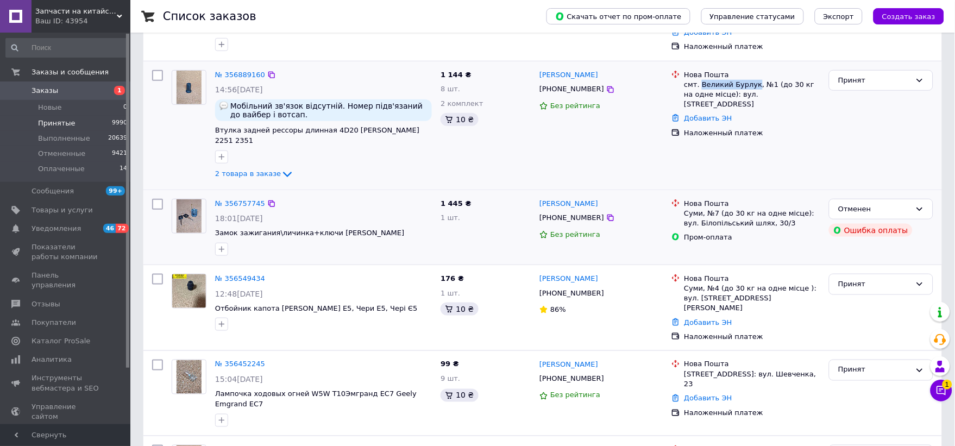
click at [699, 86] on div "смт. Великий Бурлук, №1 (до 30 кг на одне місце): вул. [STREET_ADDRESS]" at bounding box center [752, 95] width 136 height 30
click at [878, 77] on div "Принят" at bounding box center [874, 80] width 73 height 11
click at [861, 100] on li "Выполнен" at bounding box center [880, 103] width 103 height 20
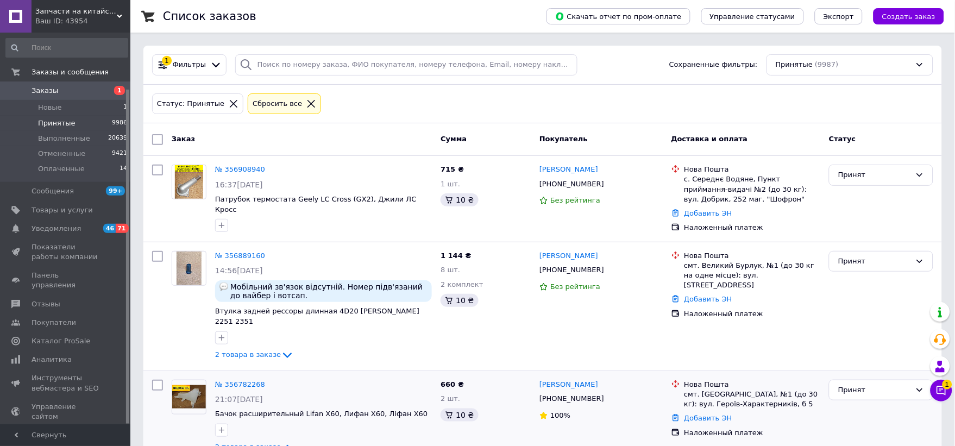
scroll to position [66, 0]
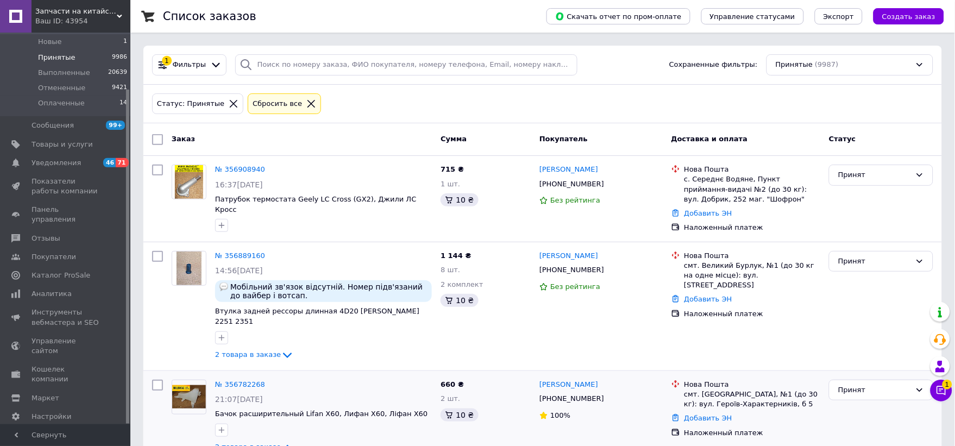
click at [306, 104] on icon at bounding box center [311, 104] width 10 height 10
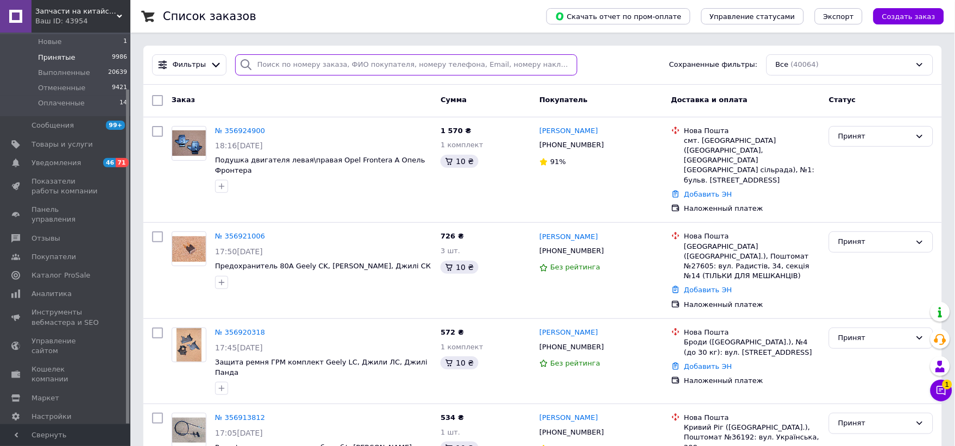
click at [269, 57] on input "search" at bounding box center [406, 64] width 342 height 21
paste input "0988082928"
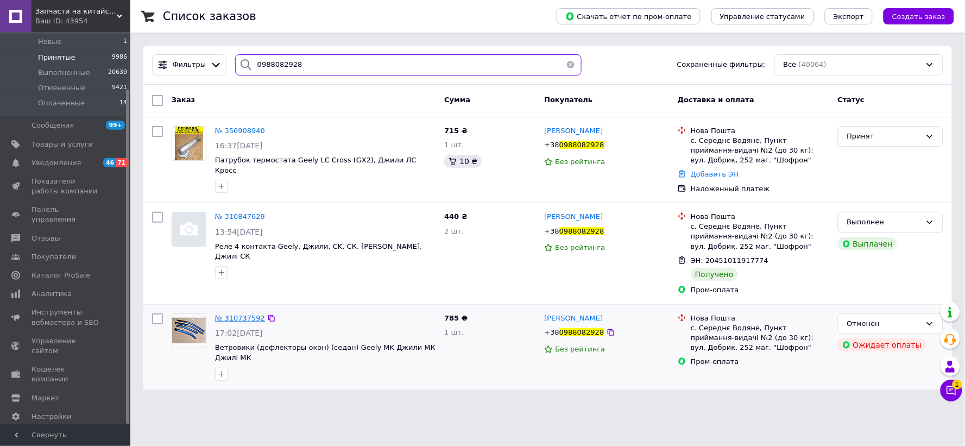
type input "0988082928"
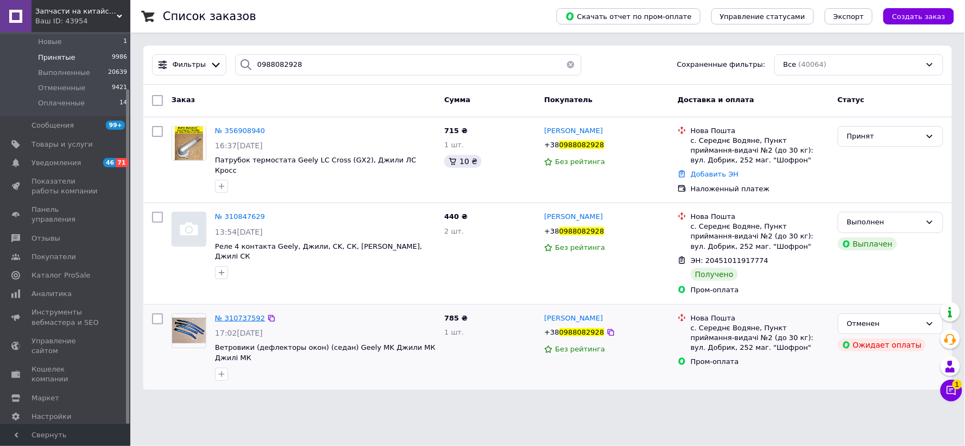
click at [251, 314] on span "№ 310737592" at bounding box center [240, 318] width 50 height 8
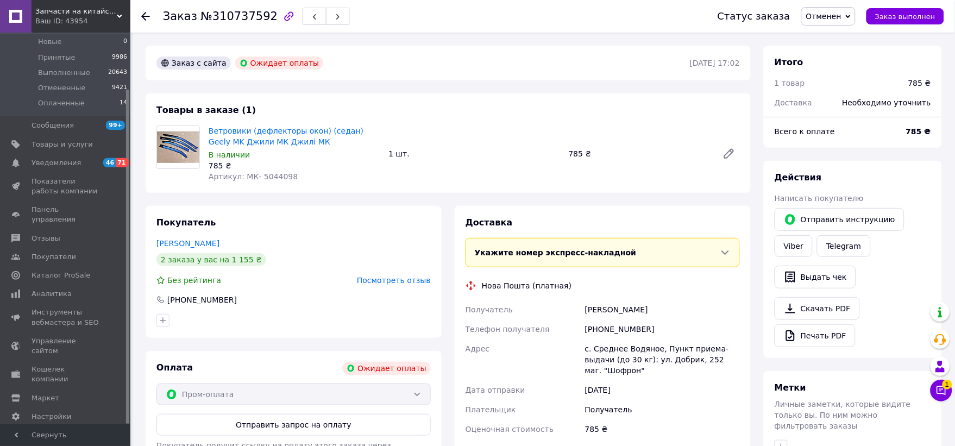
click at [147, 14] on icon at bounding box center [145, 16] width 9 height 9
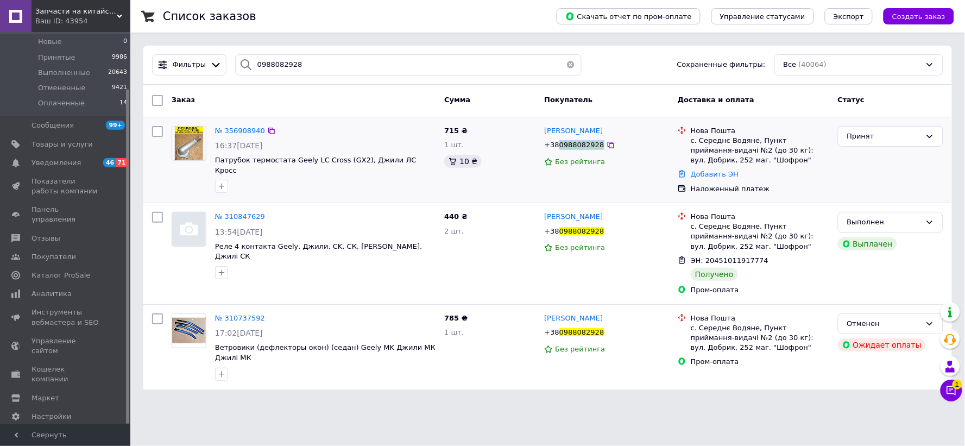
drag, startPoint x: 595, startPoint y: 143, endPoint x: 558, endPoint y: 147, distance: 37.1
click at [558, 147] on div "+38 0988082928" at bounding box center [574, 145] width 64 height 14
copy span "0988082928"
drag, startPoint x: 188, startPoint y: 146, endPoint x: 387, endPoint y: 182, distance: 201.6
click at [432, 180] on div at bounding box center [325, 186] width 225 height 17
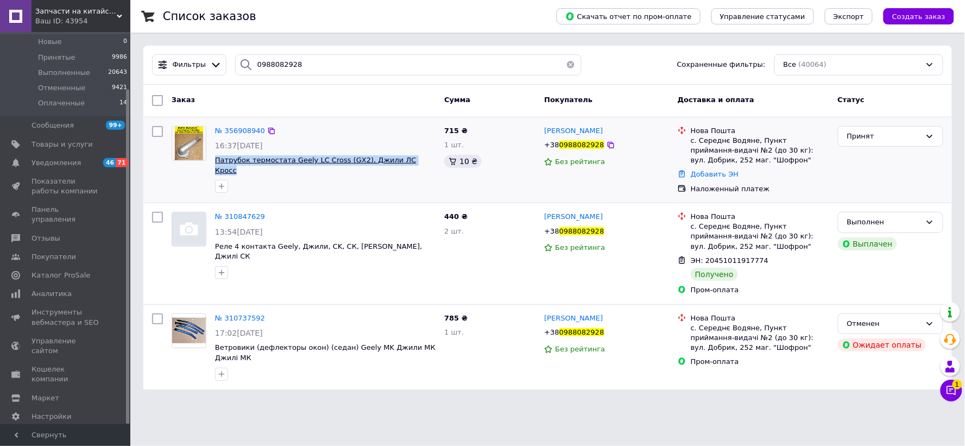
drag, startPoint x: 409, startPoint y: 155, endPoint x: 216, endPoint y: 163, distance: 193.5
click at [216, 163] on span "Патрубок термостата Geely LC Cross (GX2), Джили ЛС Кросс" at bounding box center [325, 165] width 221 height 20
copy span "Патрубок термостата Geely LC Cross (GX2), Джили ЛС Кросс"
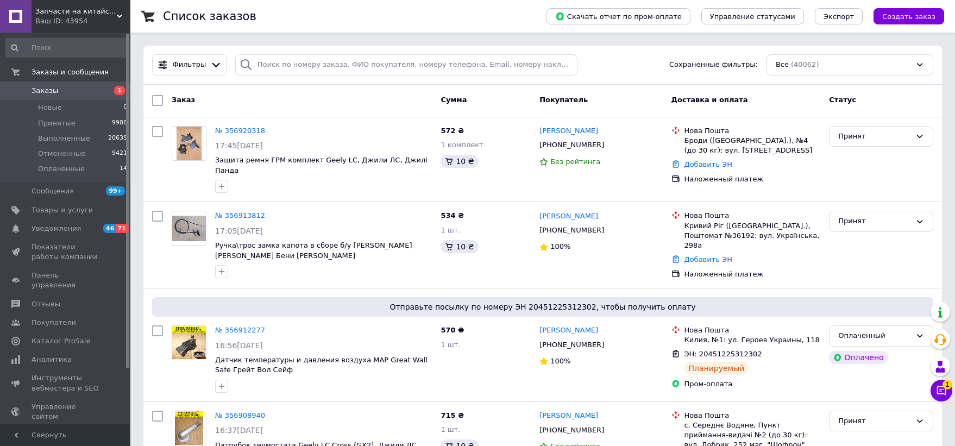
click at [335, 51] on div "Фильтры Сохраненные фильтры: Все (40062)" at bounding box center [542, 65] width 798 height 39
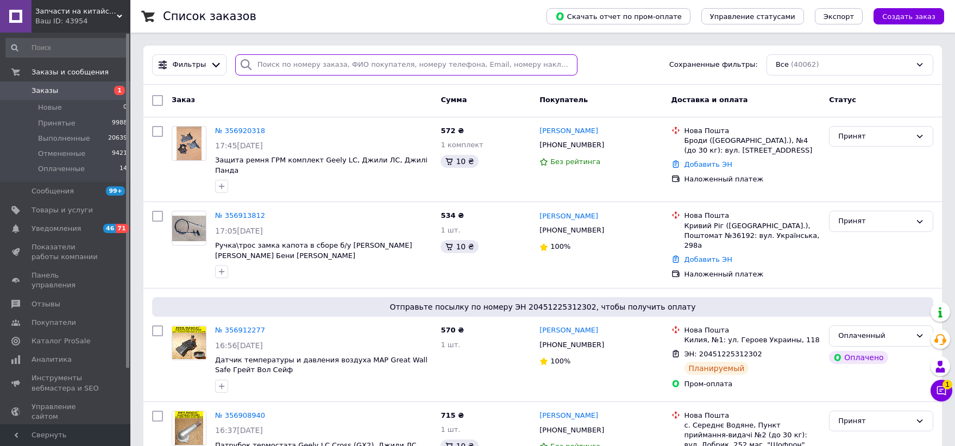
click at [332, 58] on input "search" at bounding box center [406, 64] width 342 height 21
paste input "0976441745"
click at [283, 62] on input "09764417450976441745" at bounding box center [406, 64] width 342 height 21
type input "09764417450976441745"
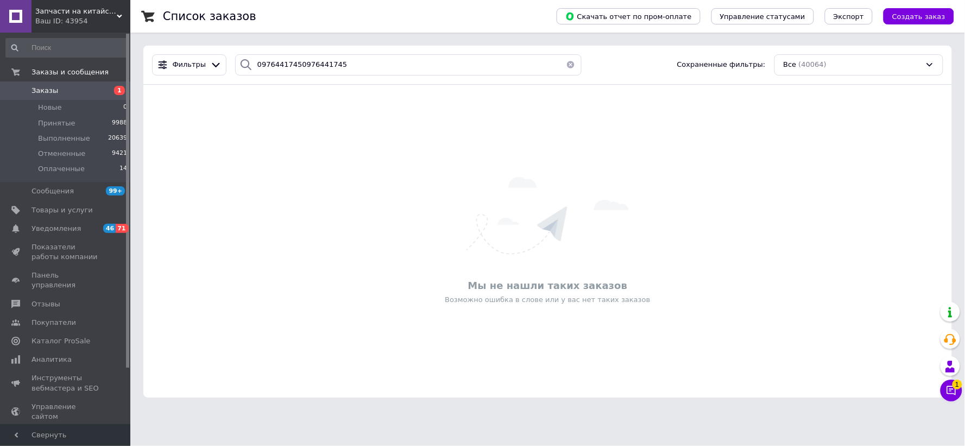
click at [565, 63] on button "button" at bounding box center [571, 64] width 22 height 21
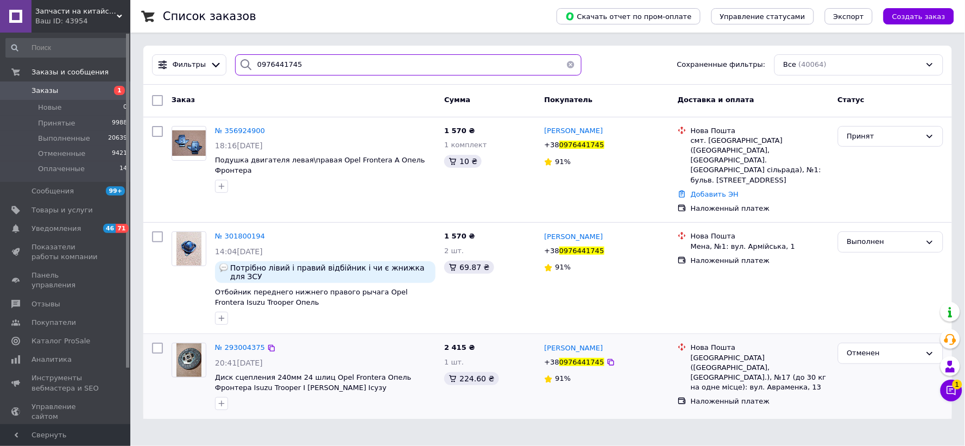
type input "0976441745"
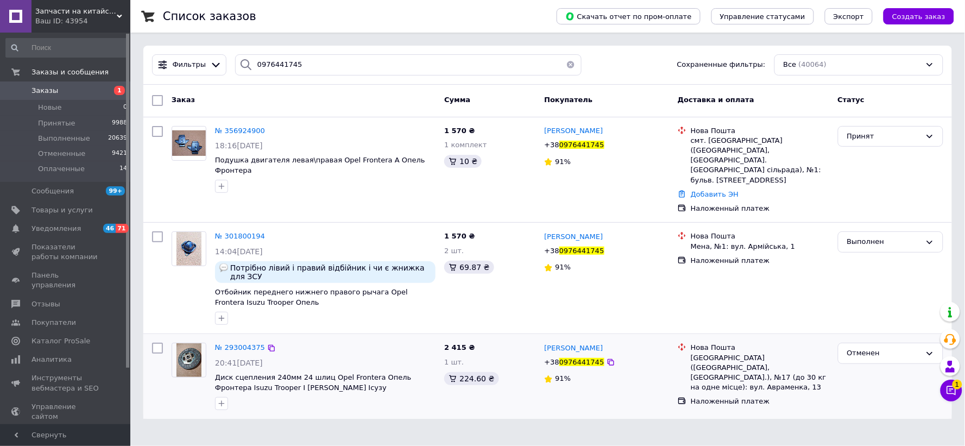
click at [245, 342] on div "№ 293004375" at bounding box center [240, 348] width 52 height 12
click at [245, 343] on span "№ 293004375" at bounding box center [240, 347] width 50 height 8
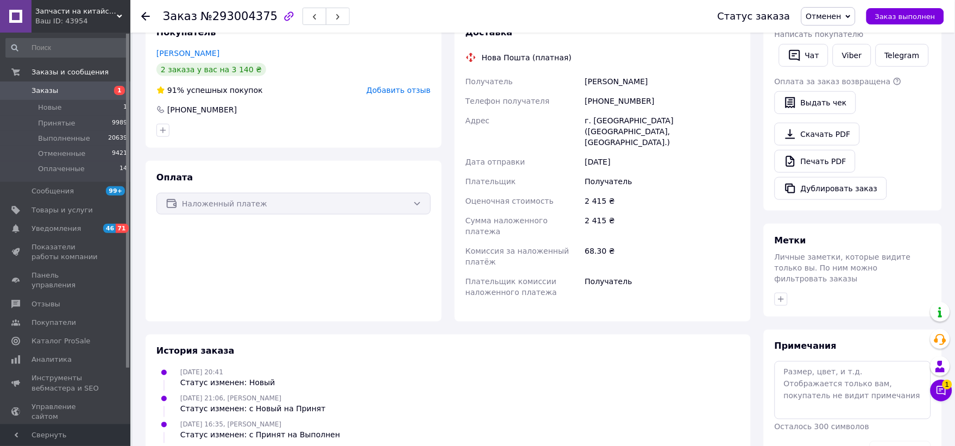
scroll to position [234, 0]
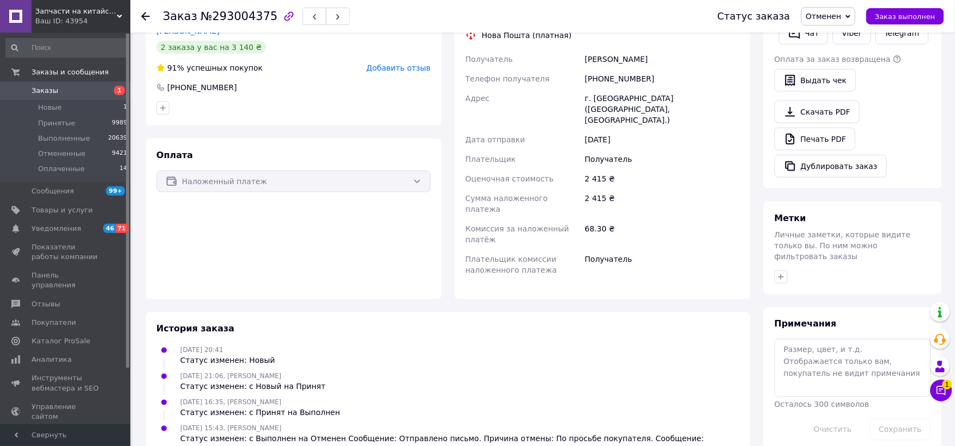
click at [143, 13] on icon at bounding box center [145, 16] width 9 height 9
